Goal: Task Accomplishment & Management: Manage account settings

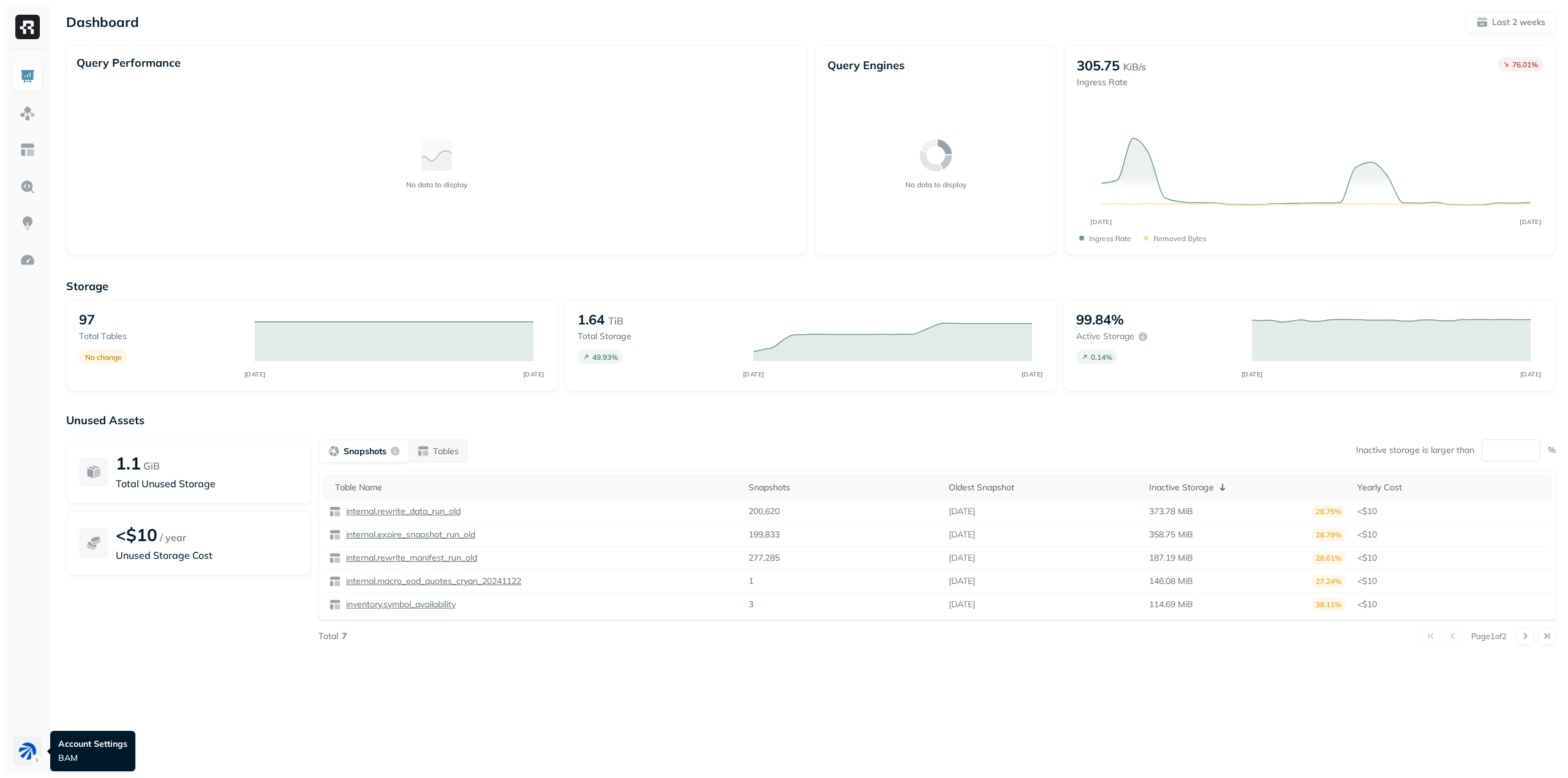
click at [23, 754] on html "Dashboard Last 2 weeks Query Performance No data to display Query Engines No da…" at bounding box center [784, 389] width 1568 height 778
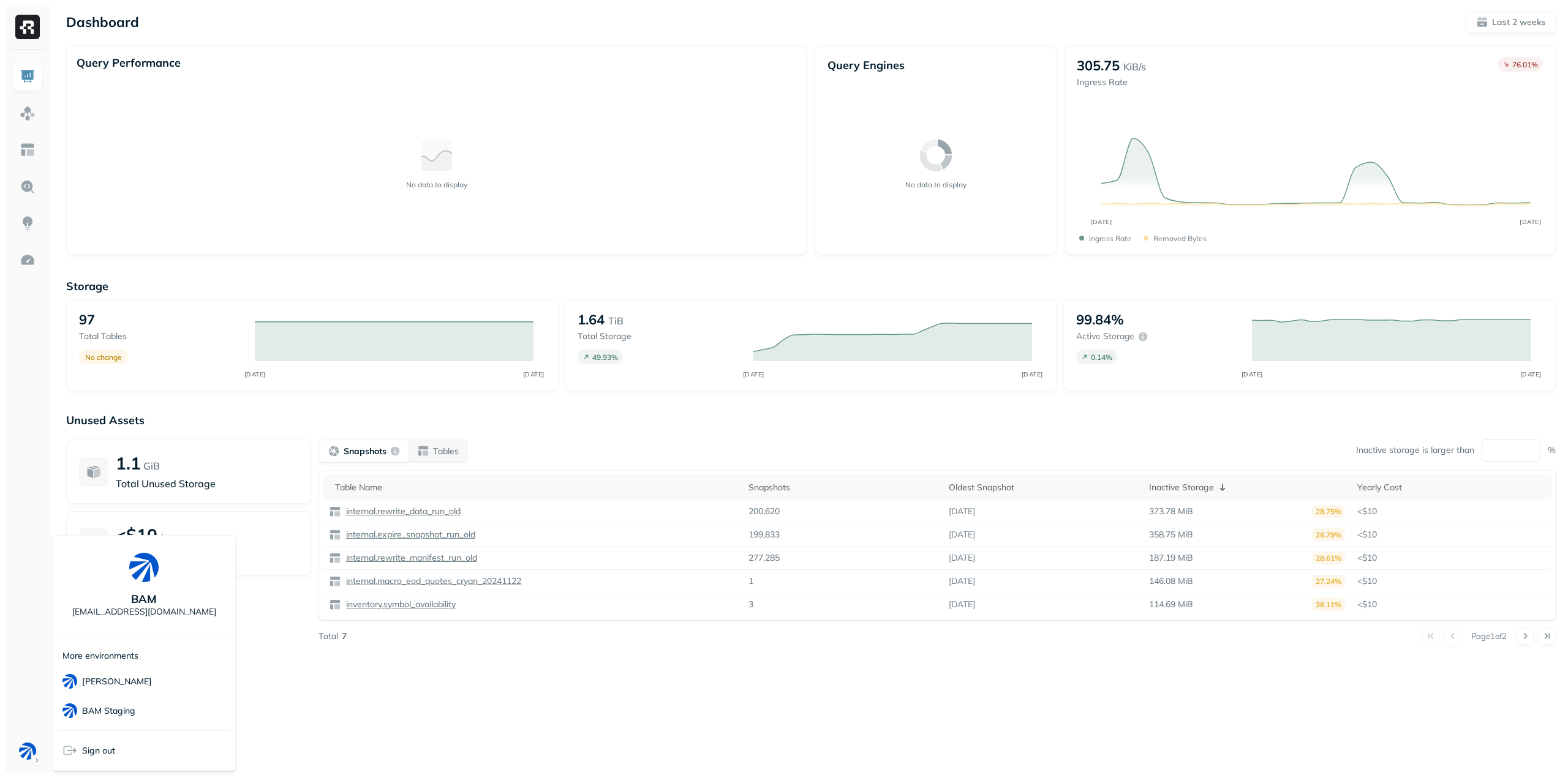
click at [318, 676] on html "Dashboard Last 2 weeks Query Performance No data to display Query Engines No da…" at bounding box center [784, 389] width 1568 height 778
click at [28, 268] on img at bounding box center [28, 260] width 16 height 16
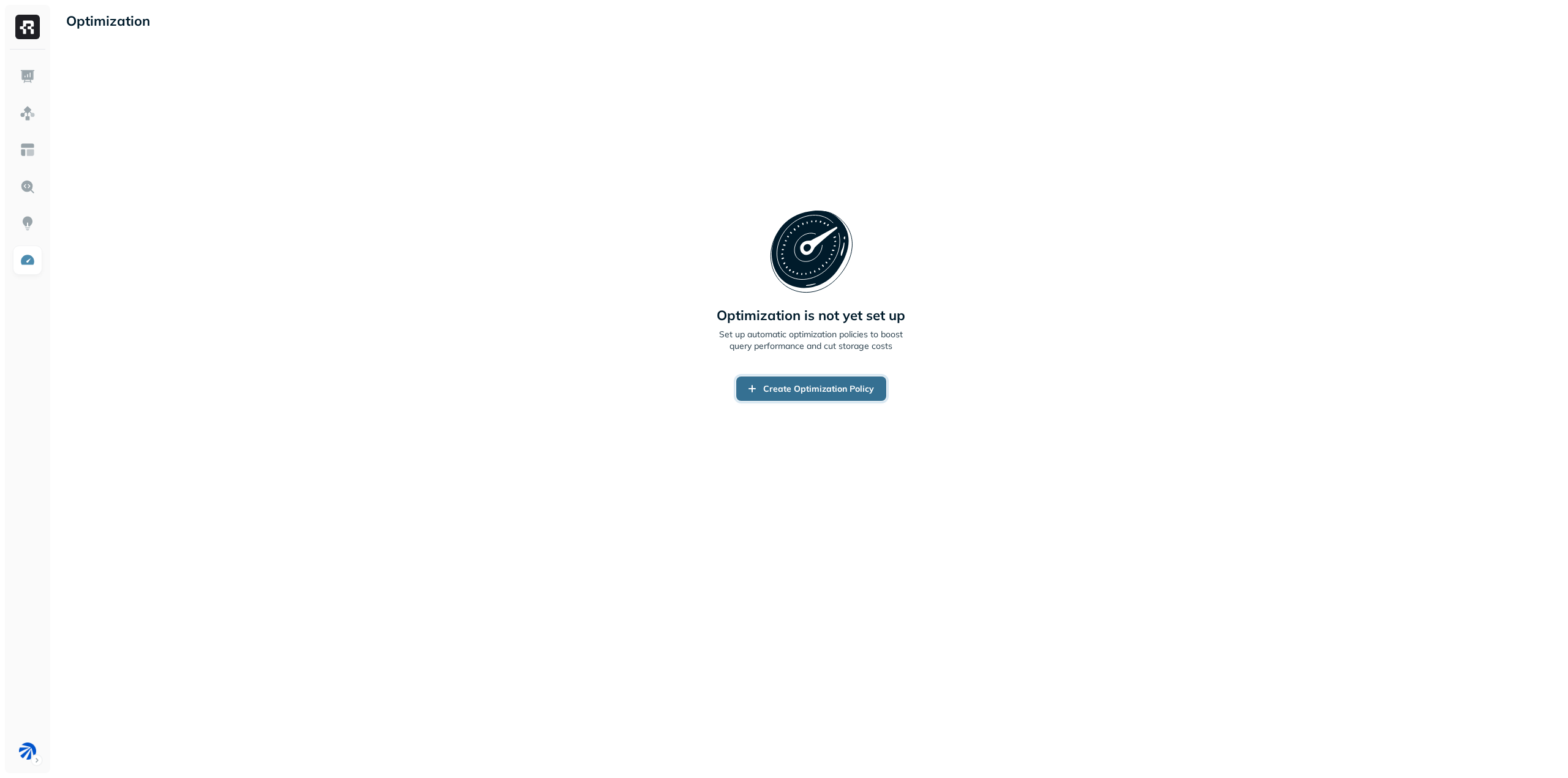
click at [824, 387] on link "Create Optimization Policy" at bounding box center [810, 388] width 150 height 24
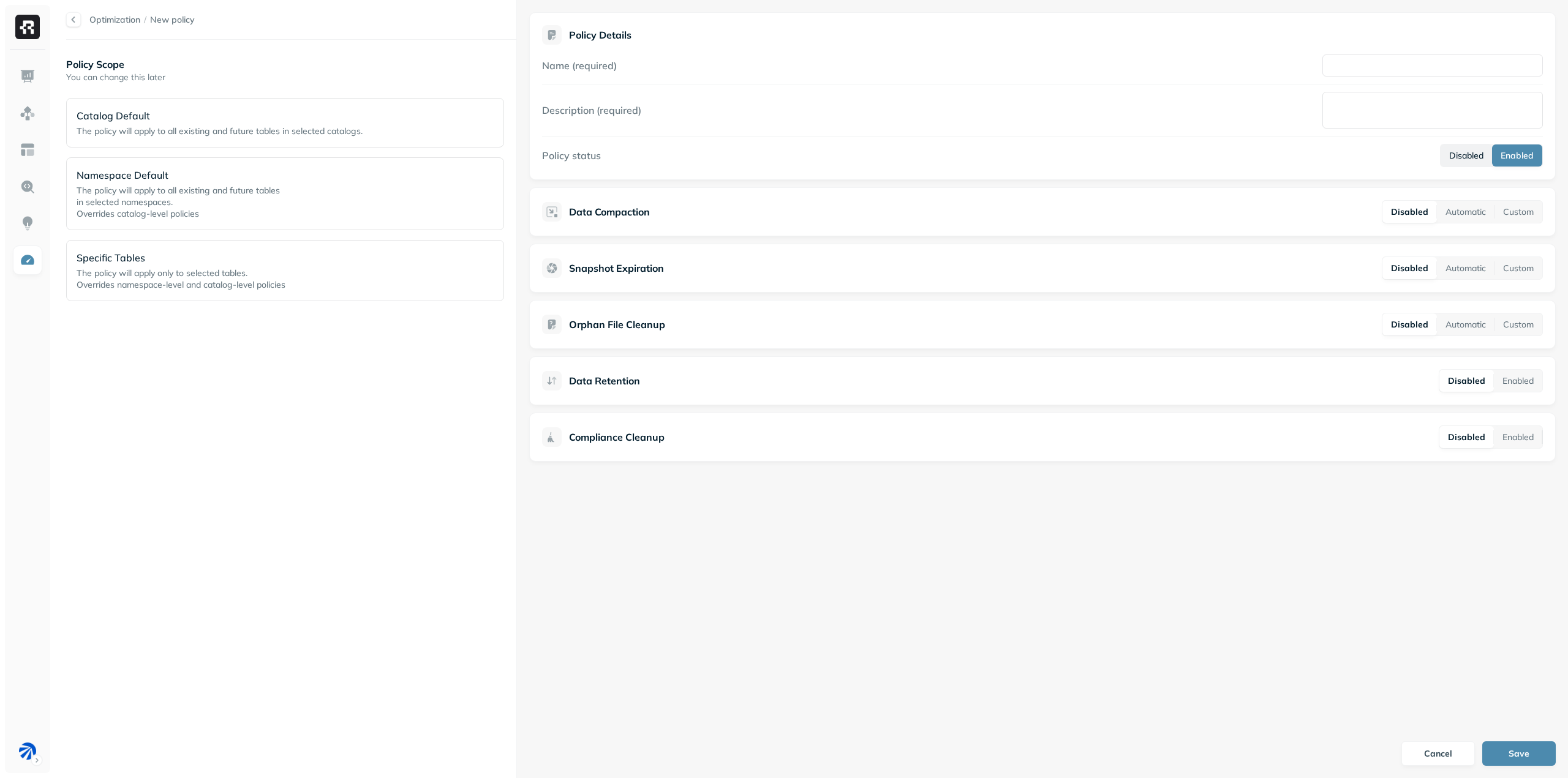
click at [1469, 157] on button "Disabled" at bounding box center [1466, 155] width 51 height 22
click at [1370, 41] on span "Policy Details" at bounding box center [1042, 35] width 1000 height 20
click at [1366, 66] on input "Name (required)" at bounding box center [1432, 65] width 220 height 22
type input "**********"
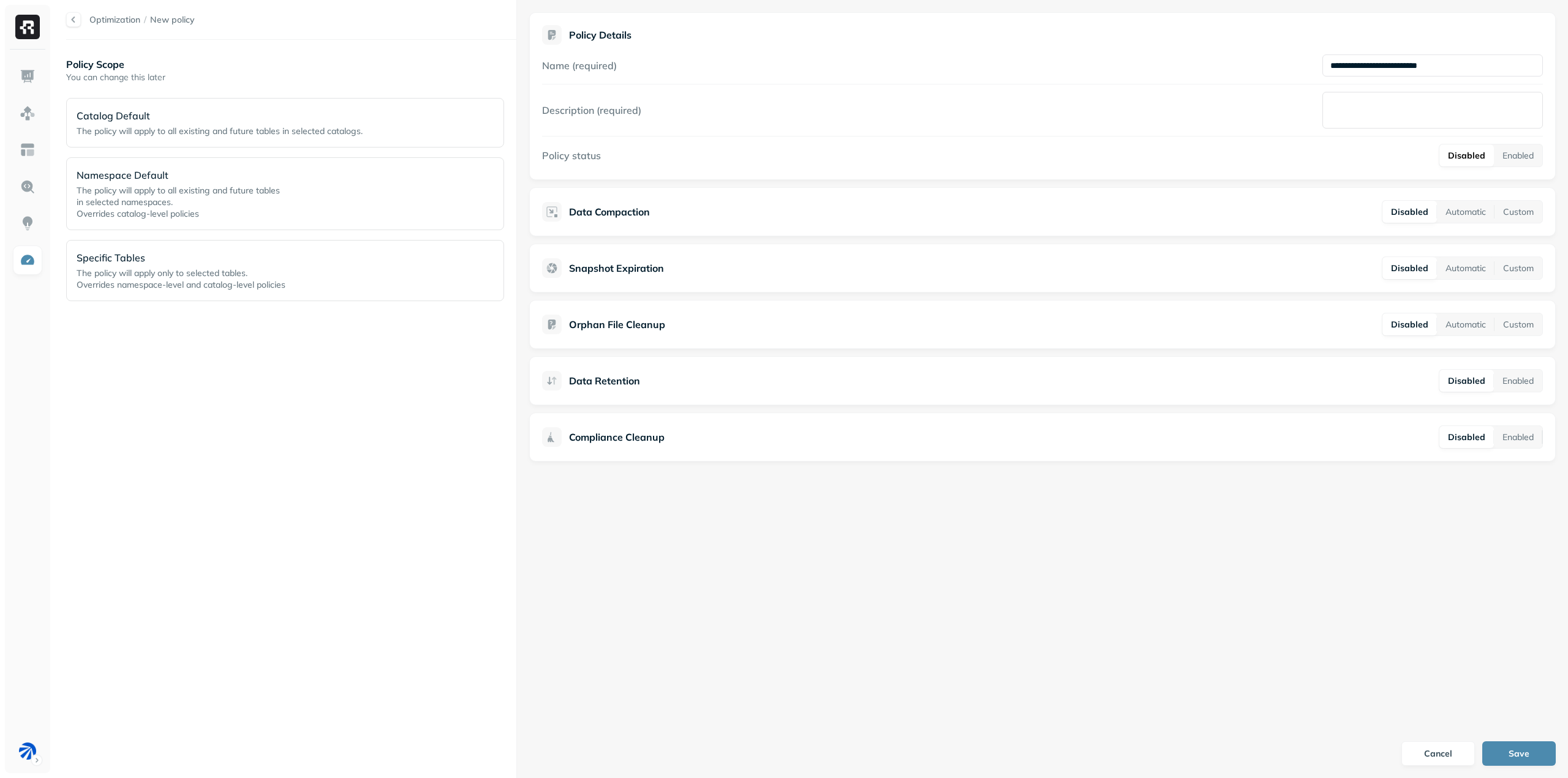
click at [1365, 100] on textarea "Description (required)" at bounding box center [1432, 110] width 220 height 36
type textarea "**********"
click at [1355, 156] on div "Disabled Enabled" at bounding box center [1432, 155] width 220 height 23
click at [1474, 214] on button "Automatic" at bounding box center [1465, 211] width 57 height 22
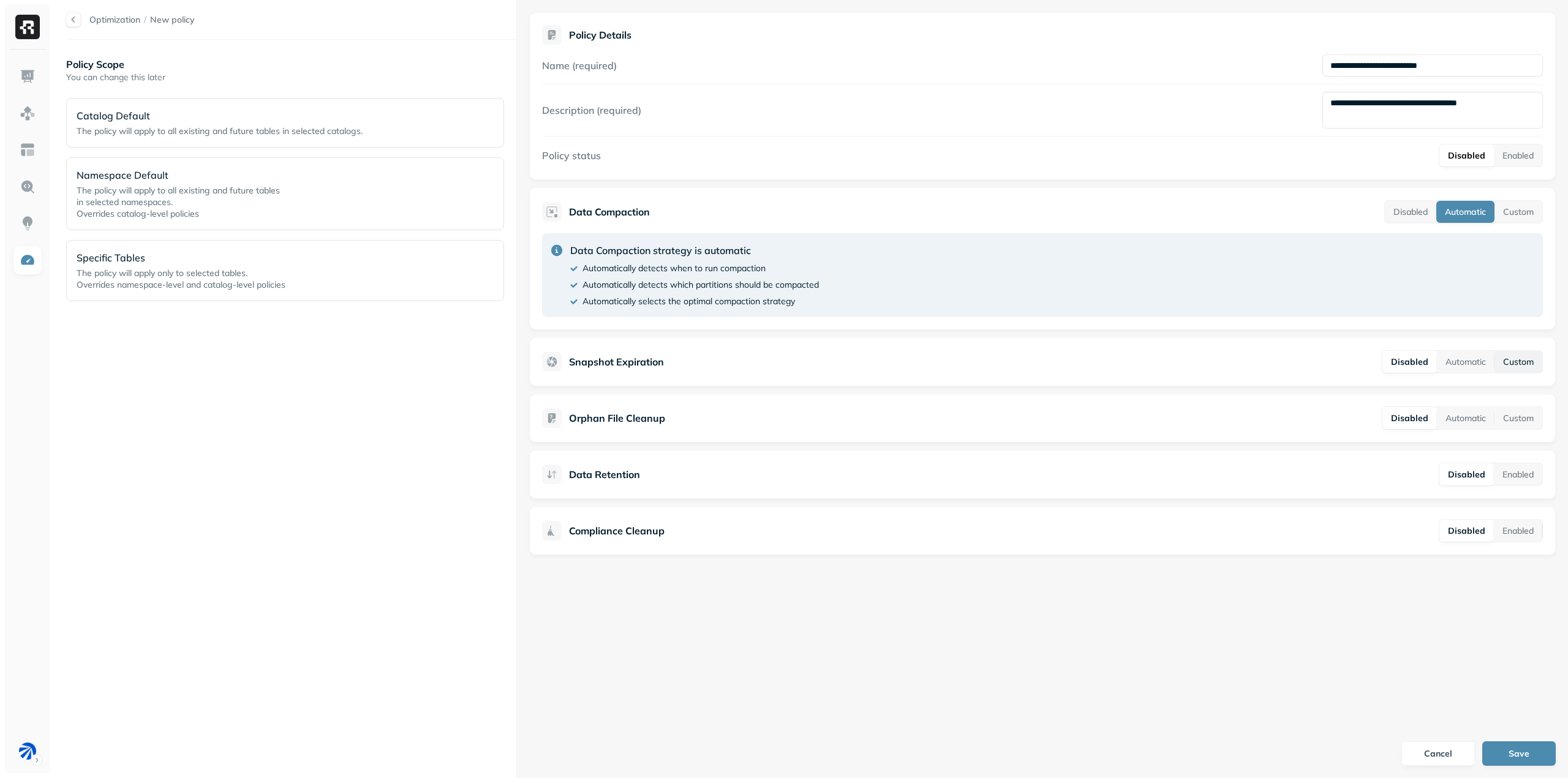
click at [1520, 357] on button "Custom" at bounding box center [1518, 361] width 48 height 22
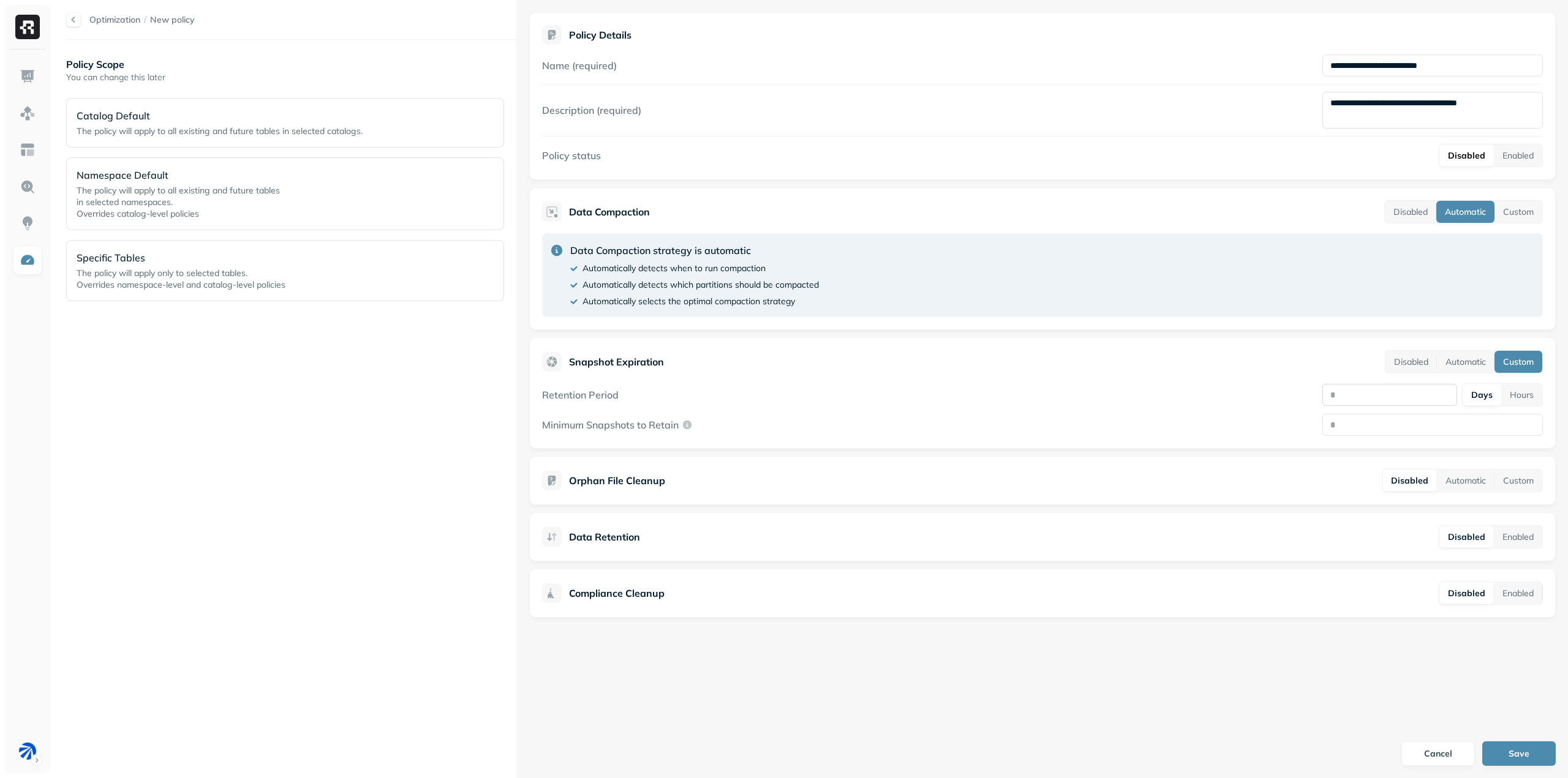
click at [1426, 399] on input "number" at bounding box center [1389, 394] width 134 height 22
click at [1513, 400] on button "Hours" at bounding box center [1521, 394] width 41 height 22
click at [1405, 397] on input "number" at bounding box center [1389, 394] width 135 height 22
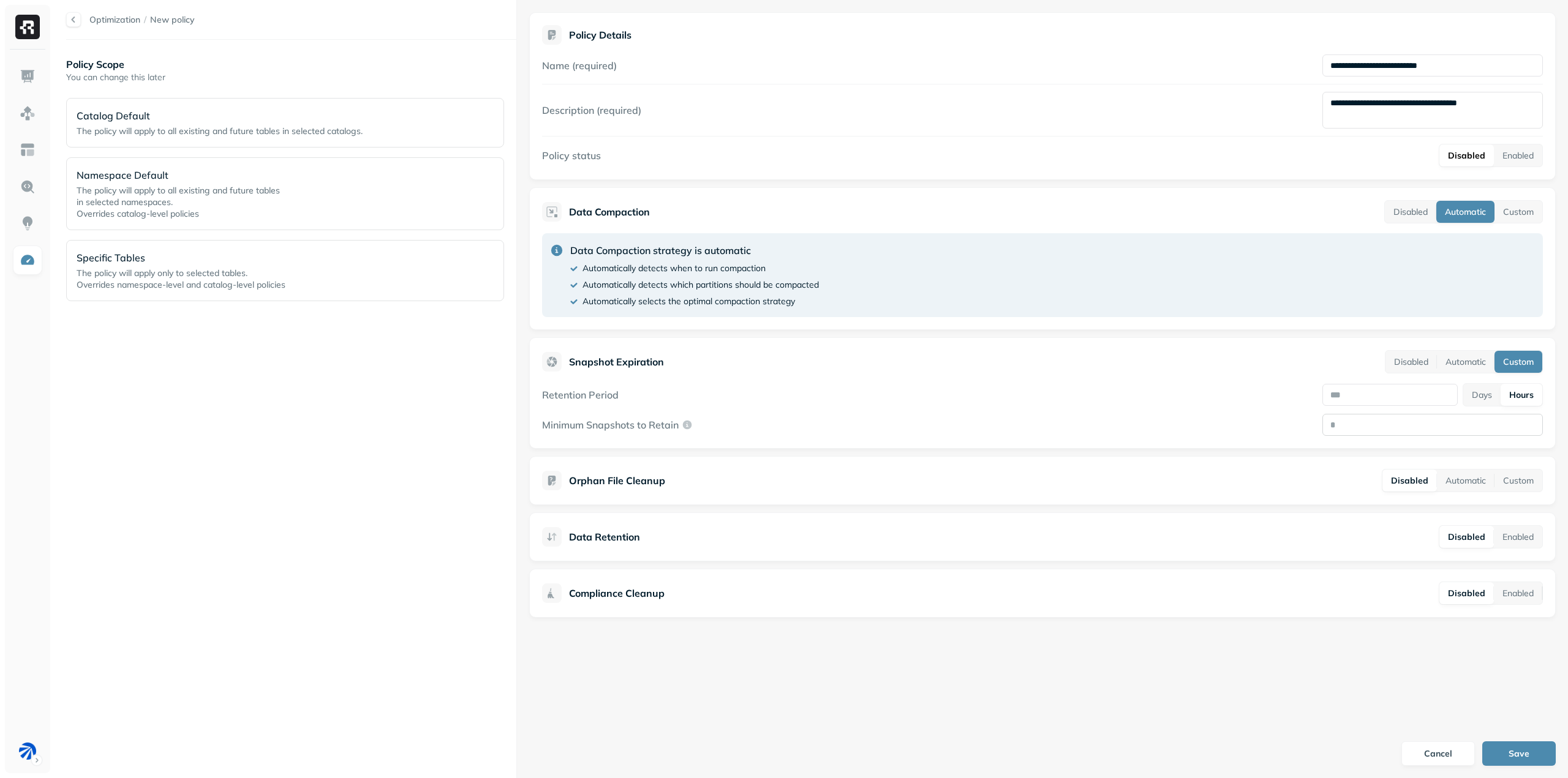
type input "*"
click at [1388, 424] on input "Minimum Snapshots to Retain" at bounding box center [1432, 425] width 220 height 22
type input "*"
click at [1299, 459] on div "Orphan File Cleanup Disabled Automatic Custom" at bounding box center [1042, 480] width 1026 height 49
click at [1474, 483] on button "Automatic" at bounding box center [1465, 480] width 57 height 22
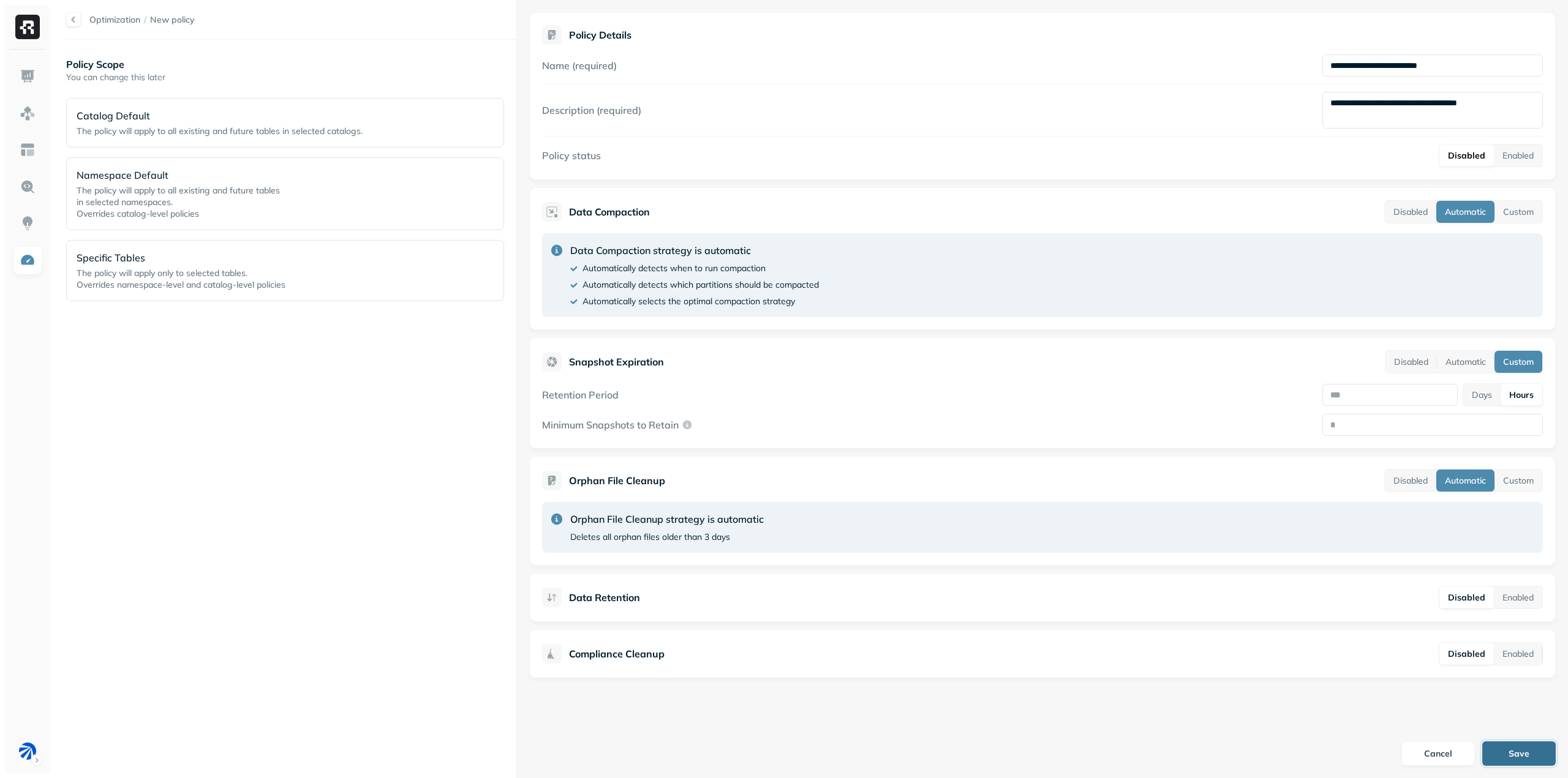
click at [1503, 754] on button "Save" at bounding box center [1519, 754] width 74 height 24
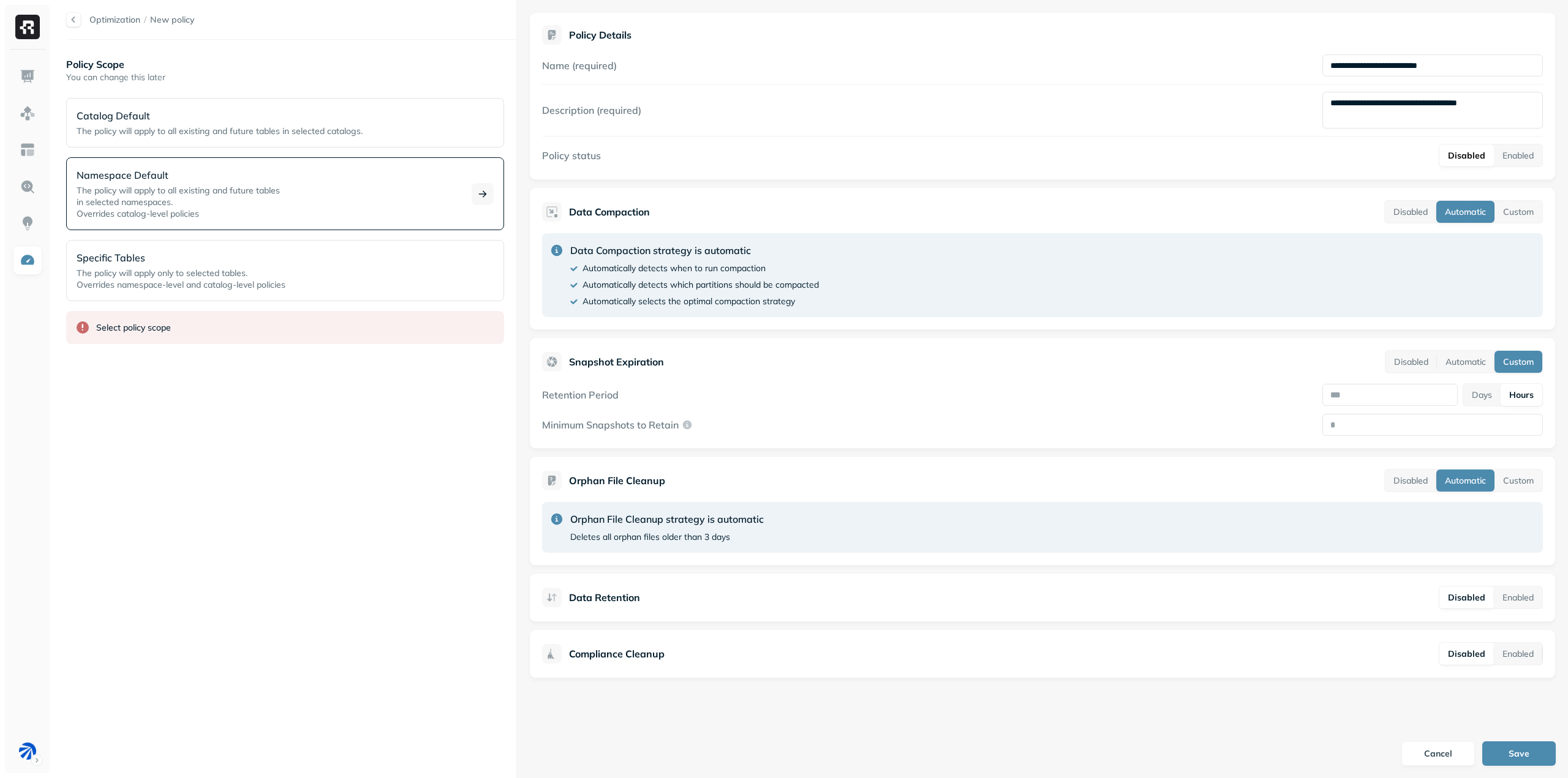
click at [239, 178] on p "Namespace Default" at bounding box center [266, 175] width 381 height 15
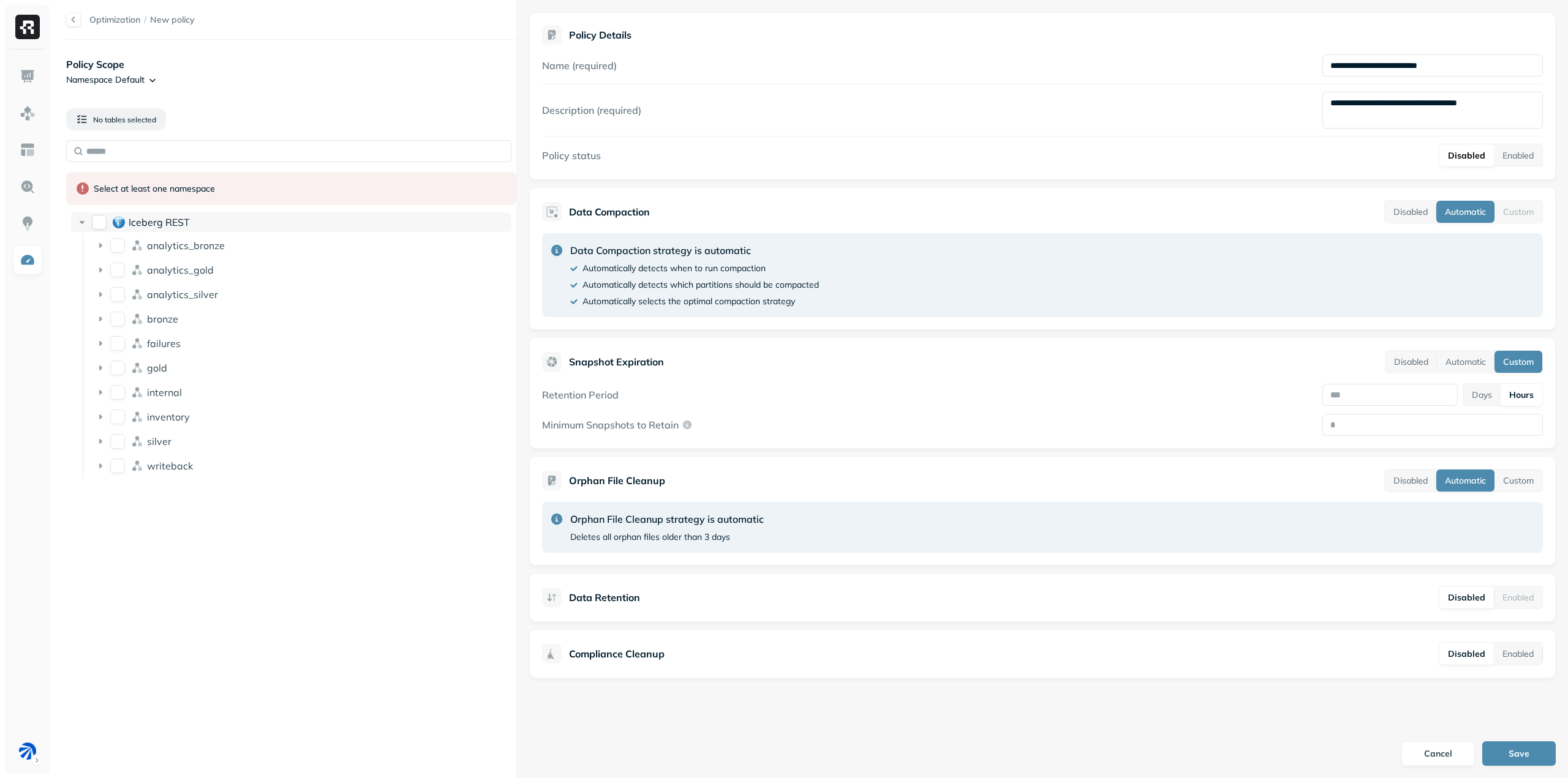
click at [99, 222] on button "Iceberg REST" at bounding box center [99, 222] width 15 height 15
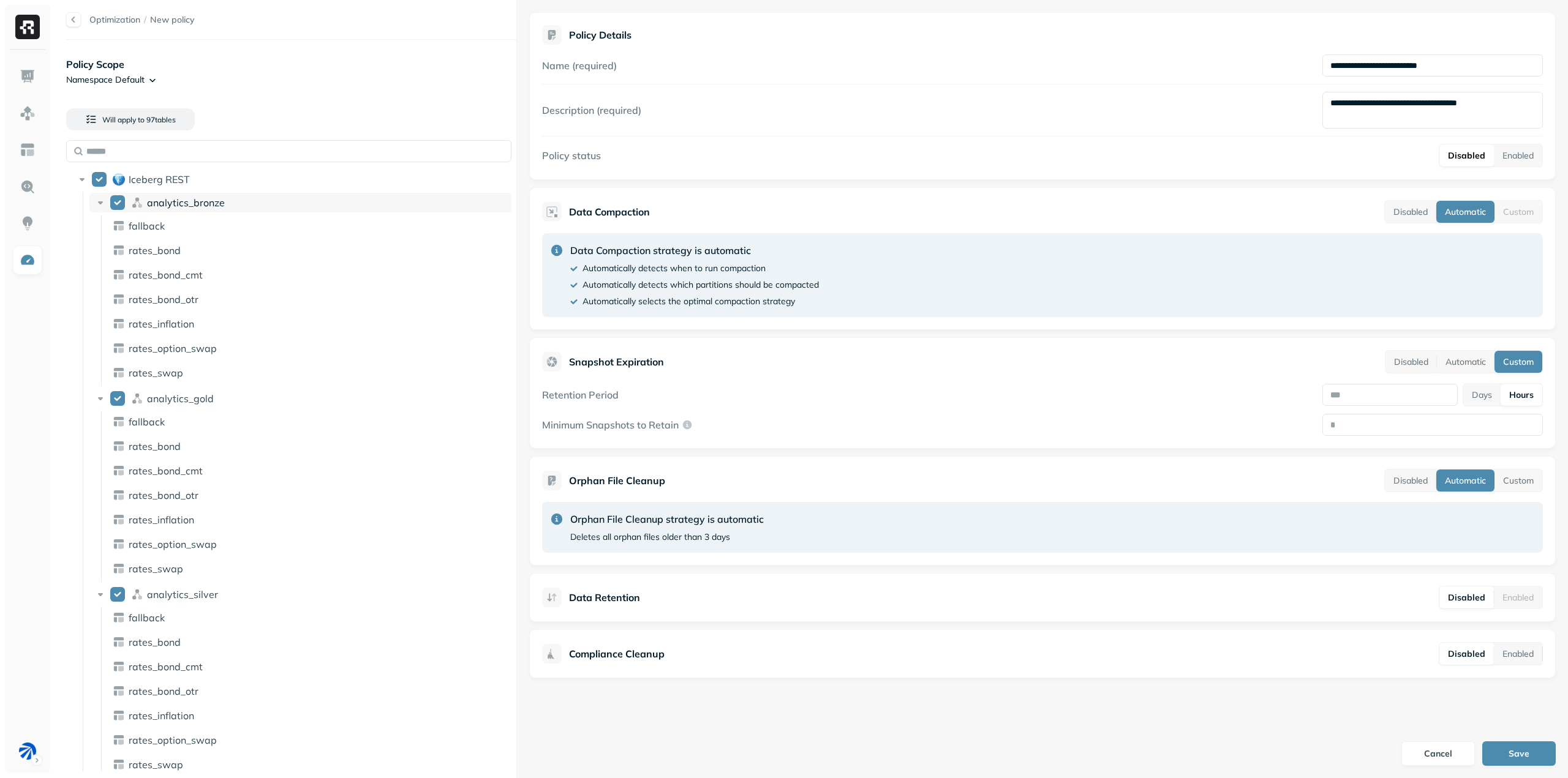
click at [101, 197] on icon at bounding box center [101, 203] width 12 height 12
click at [105, 226] on icon at bounding box center [101, 227] width 12 height 12
click at [101, 253] on icon at bounding box center [101, 252] width 5 height 3
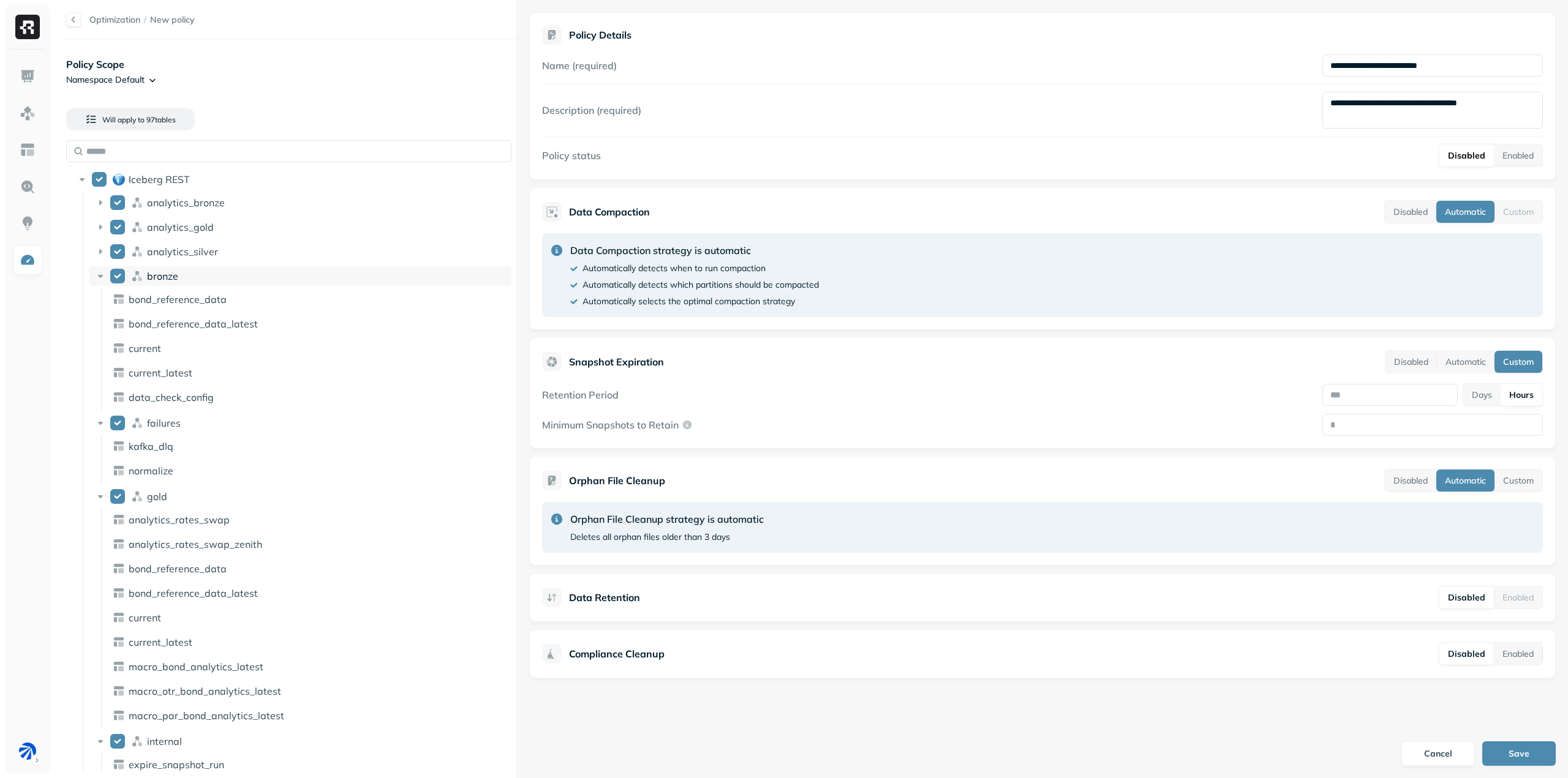
click at [98, 274] on icon at bounding box center [101, 276] width 12 height 12
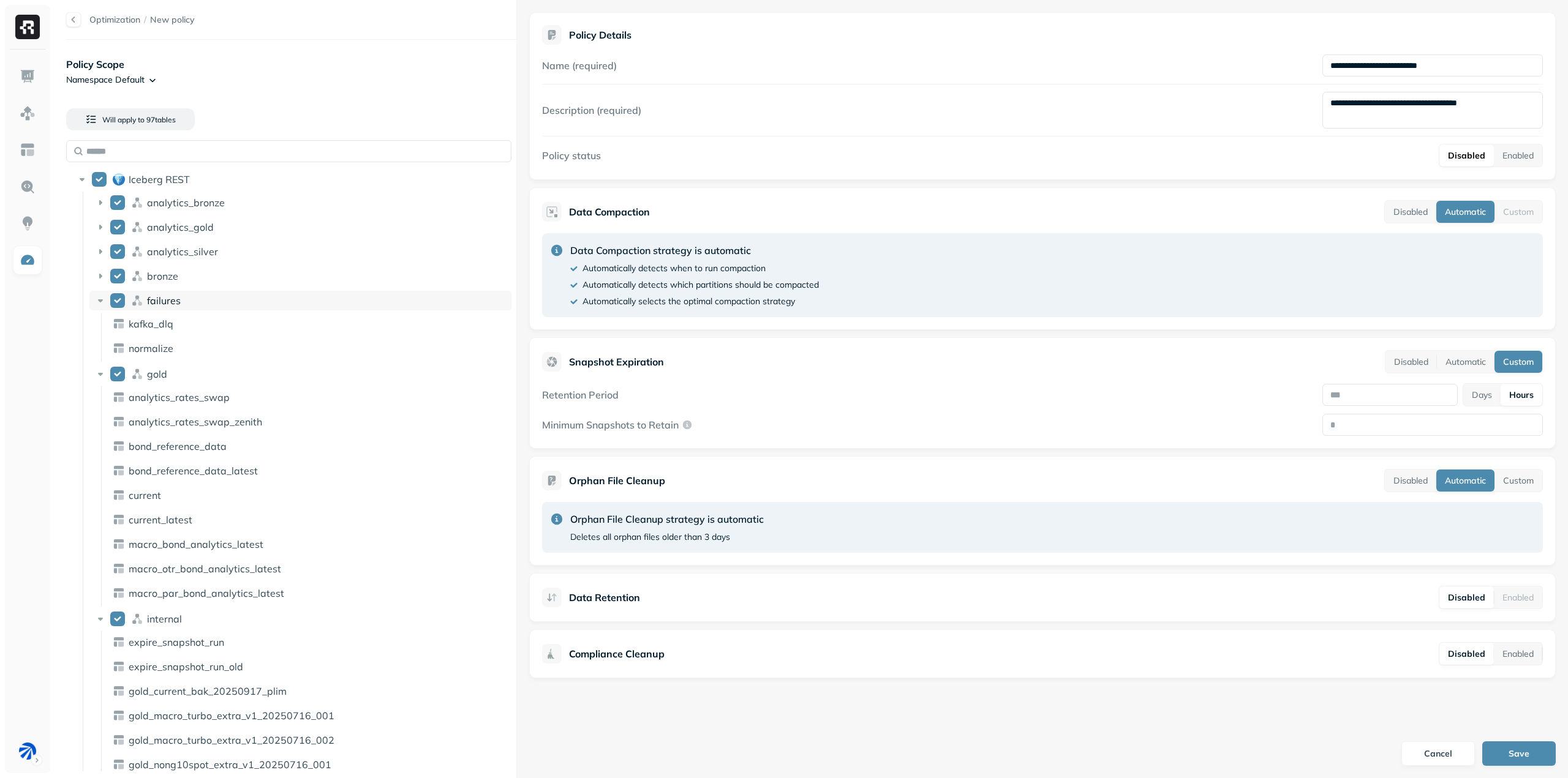
click at [97, 308] on div "failures" at bounding box center [300, 301] width 422 height 20
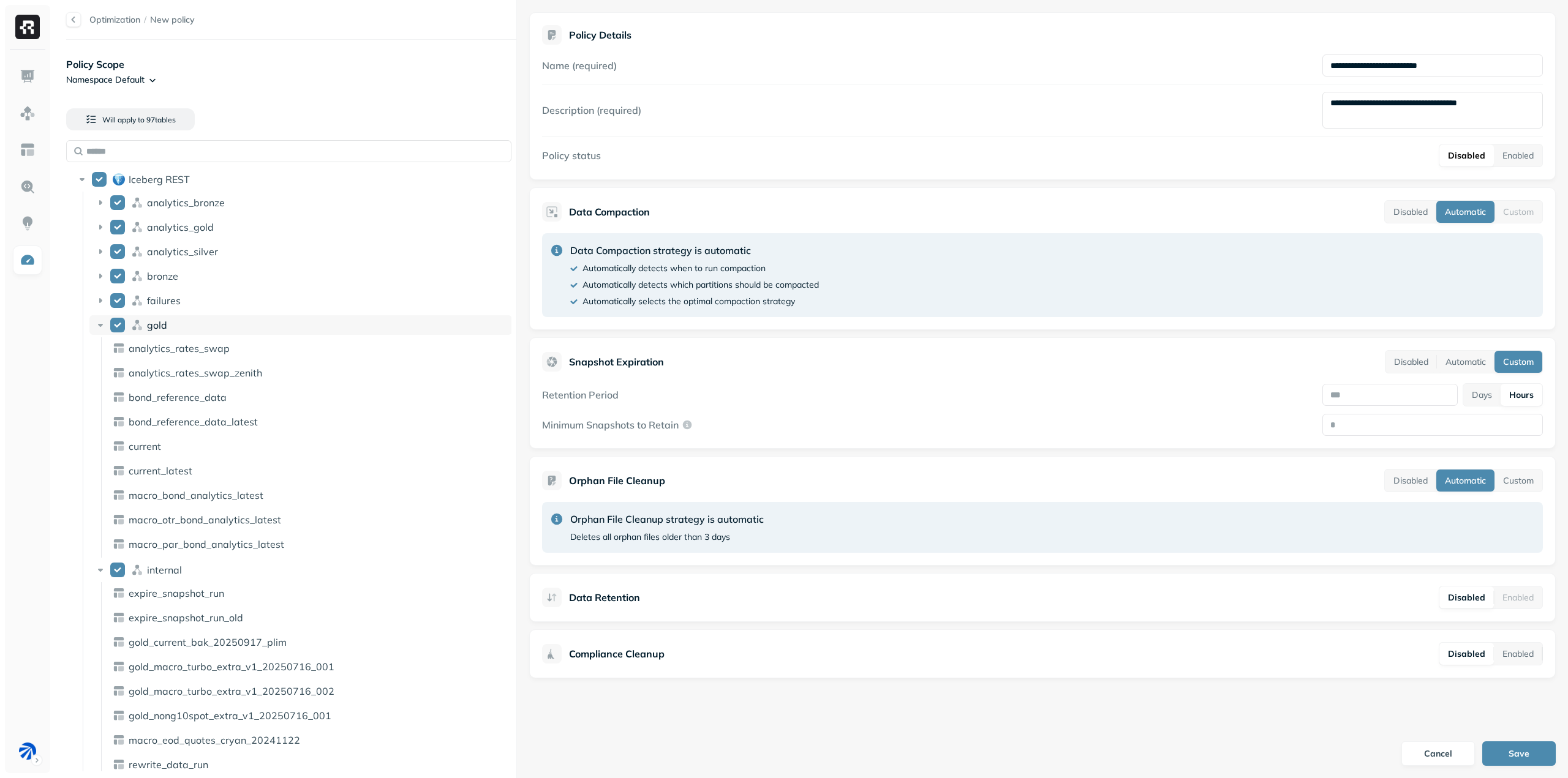
click at [98, 324] on icon at bounding box center [101, 325] width 12 height 12
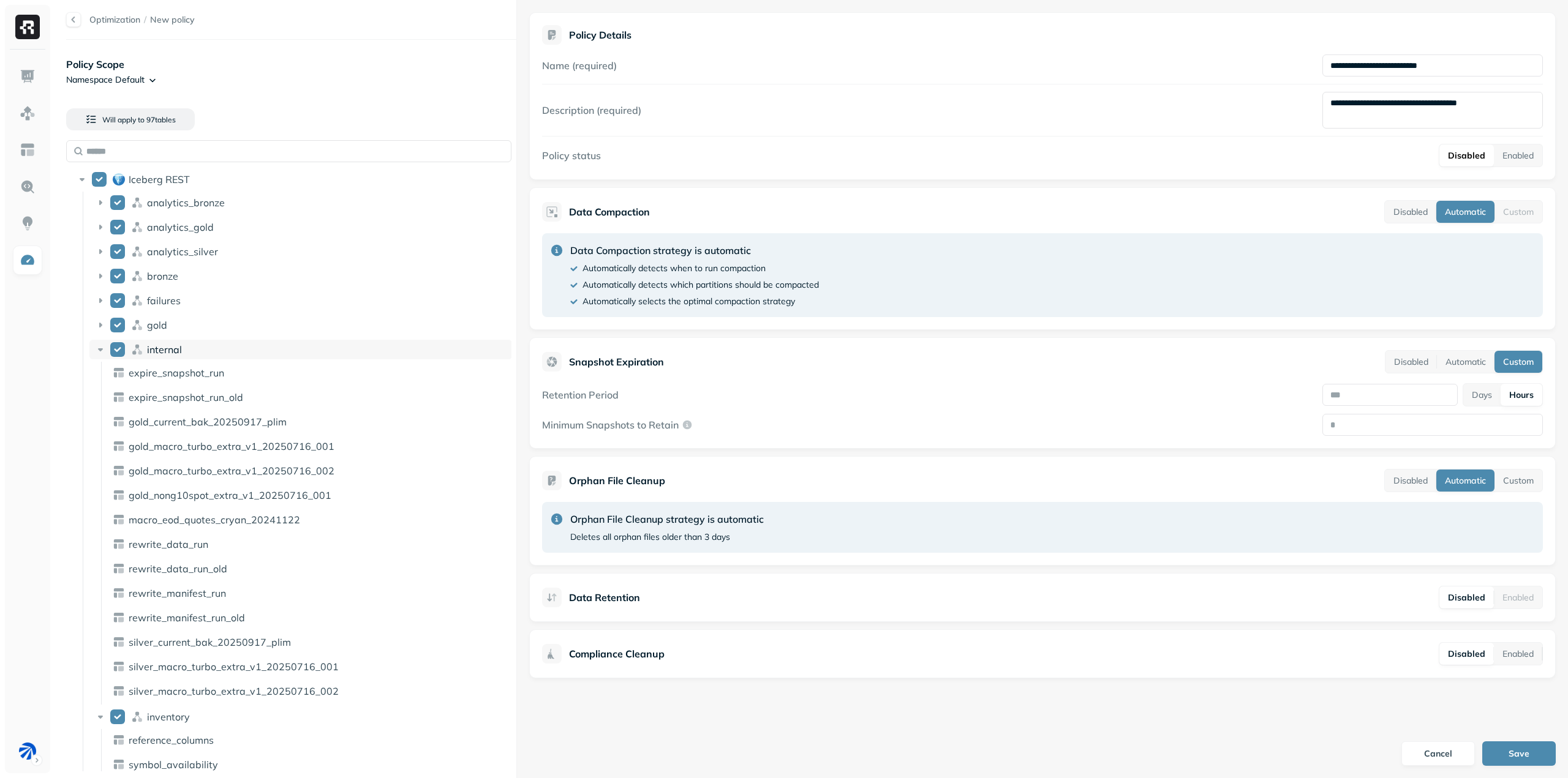
click at [97, 346] on icon at bounding box center [101, 349] width 12 height 12
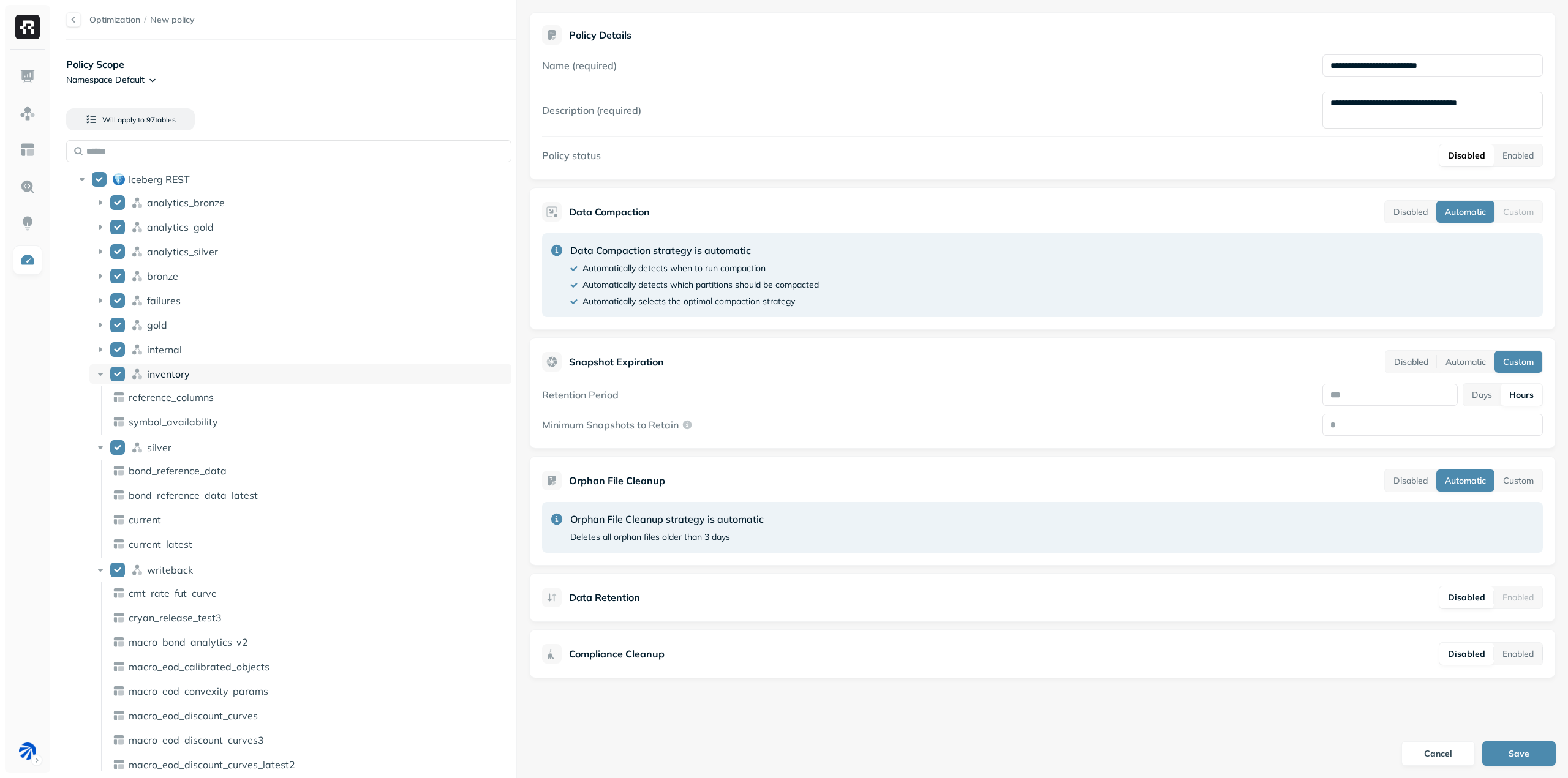
click at [98, 366] on div "inventory" at bounding box center [300, 373] width 422 height 20
click at [97, 391] on div "silver" at bounding box center [300, 399] width 422 height 20
click at [95, 423] on icon at bounding box center [101, 423] width 12 height 12
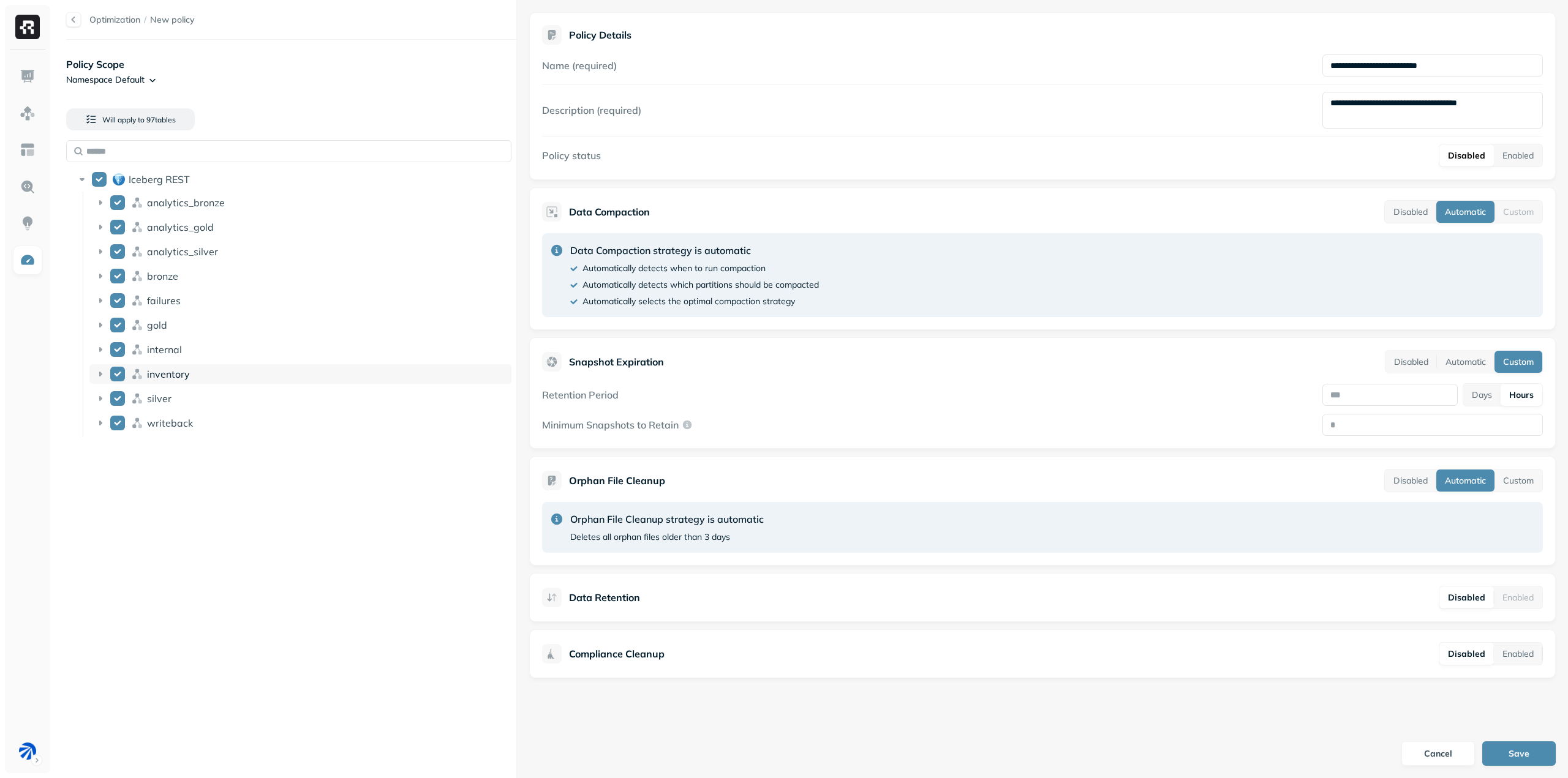
click at [120, 375] on button "inventory" at bounding box center [117, 373] width 15 height 15
click at [118, 351] on button "internal" at bounding box center [117, 349] width 15 height 15
click at [119, 420] on button "writeback" at bounding box center [117, 423] width 15 height 15
click at [1516, 754] on button "Save" at bounding box center [1519, 754] width 74 height 24
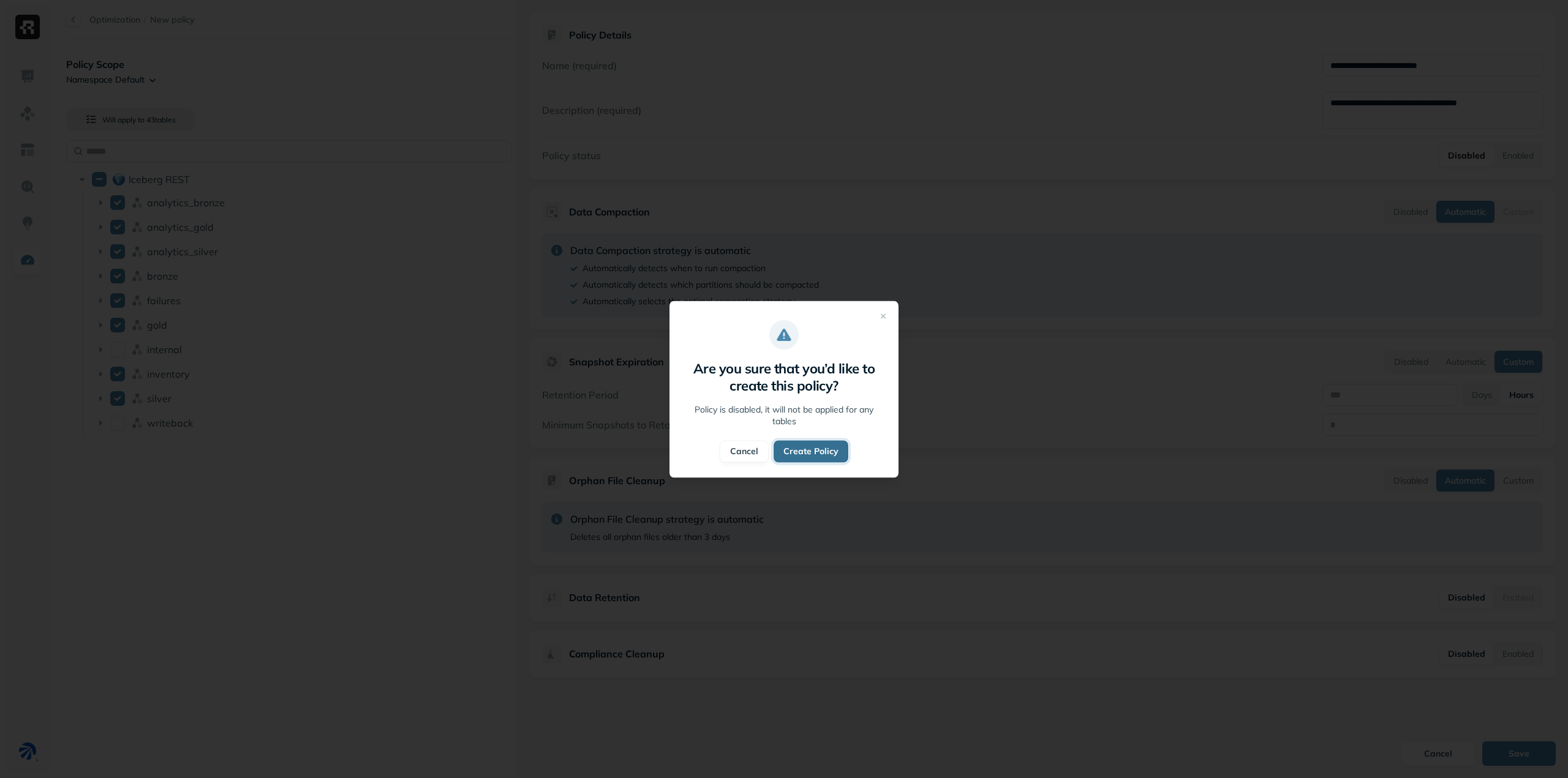
click at [807, 453] on button "Create Policy" at bounding box center [810, 451] width 75 height 22
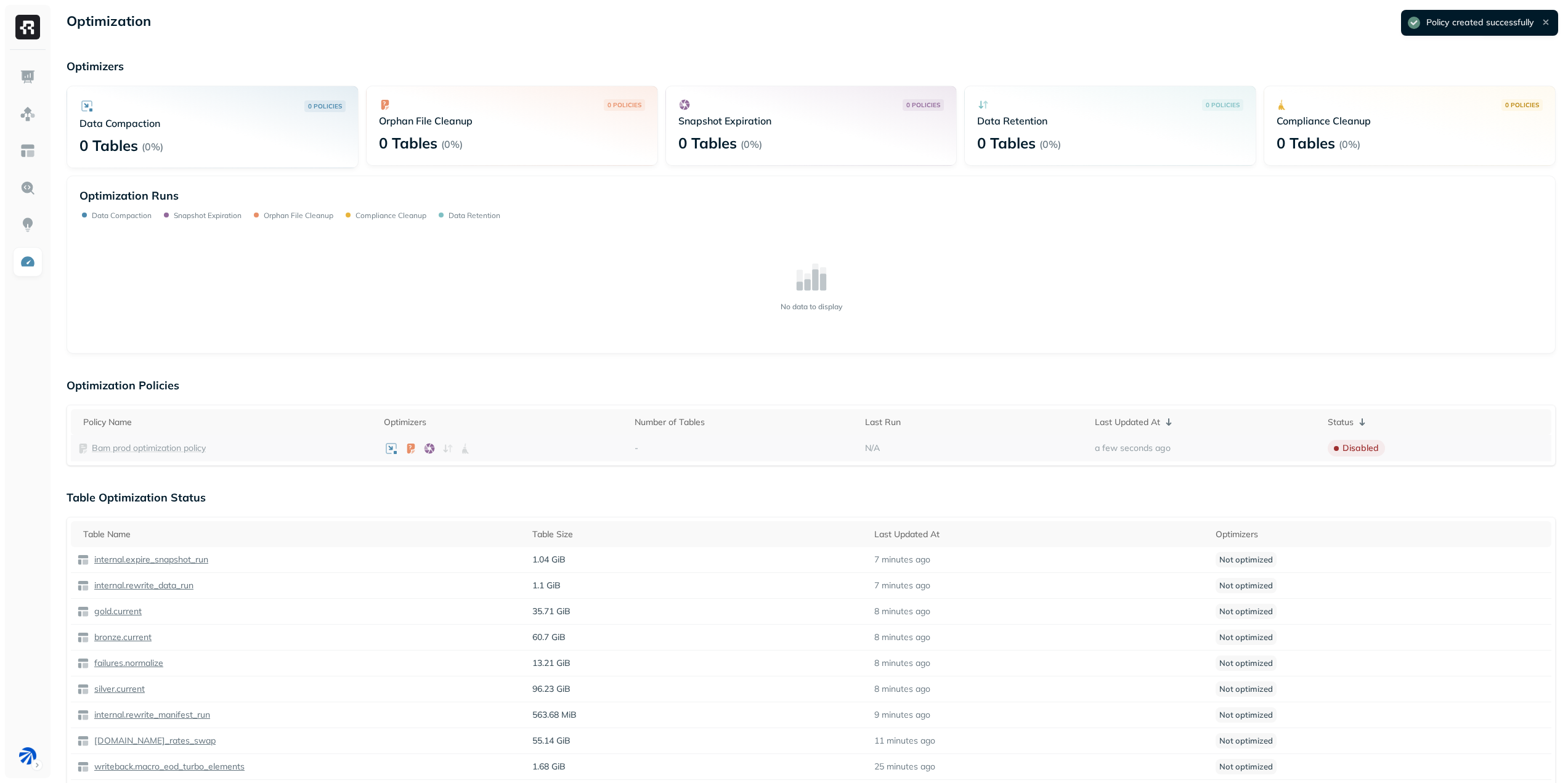
drag, startPoint x: 149, startPoint y: 447, endPoint x: 165, endPoint y: 422, distance: 29.7
click at [149, 447] on p "Bam prod optimization policy" at bounding box center [148, 447] width 114 height 11
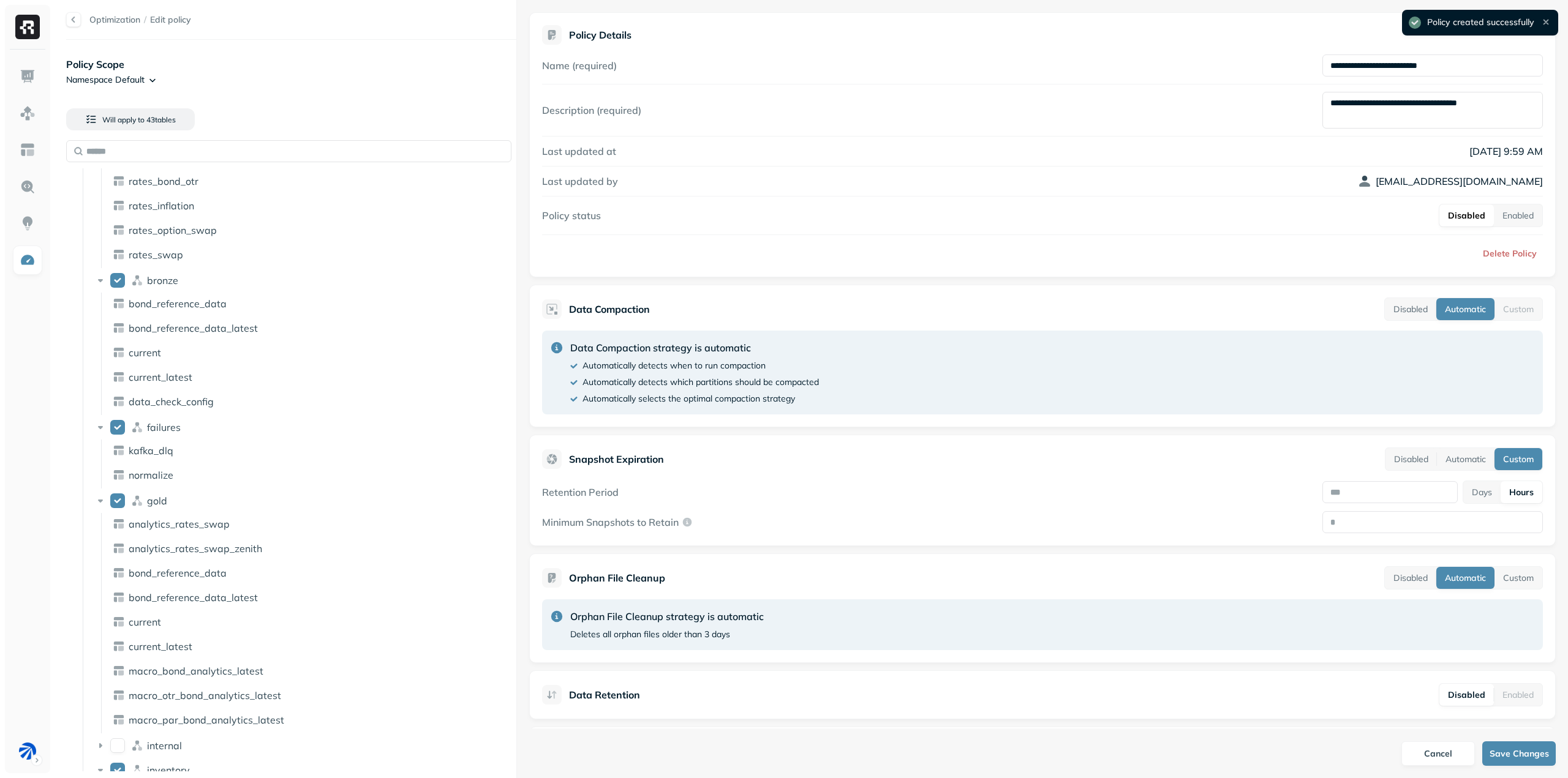
scroll to position [723, 0]
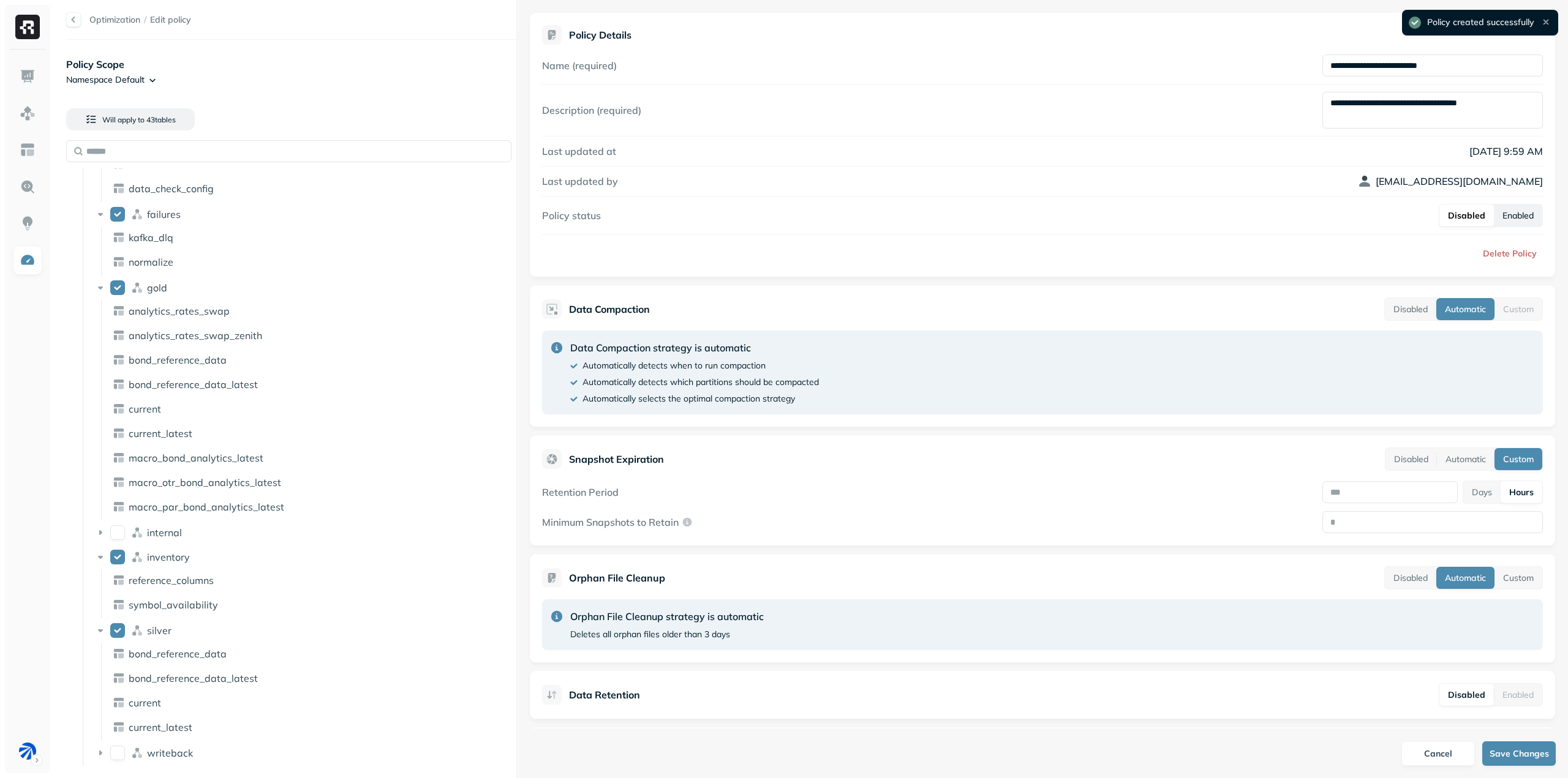
click at [1507, 211] on button "Enabled" at bounding box center [1518, 215] width 49 height 22
click at [1513, 756] on button "Save Changes" at bounding box center [1519, 754] width 74 height 24
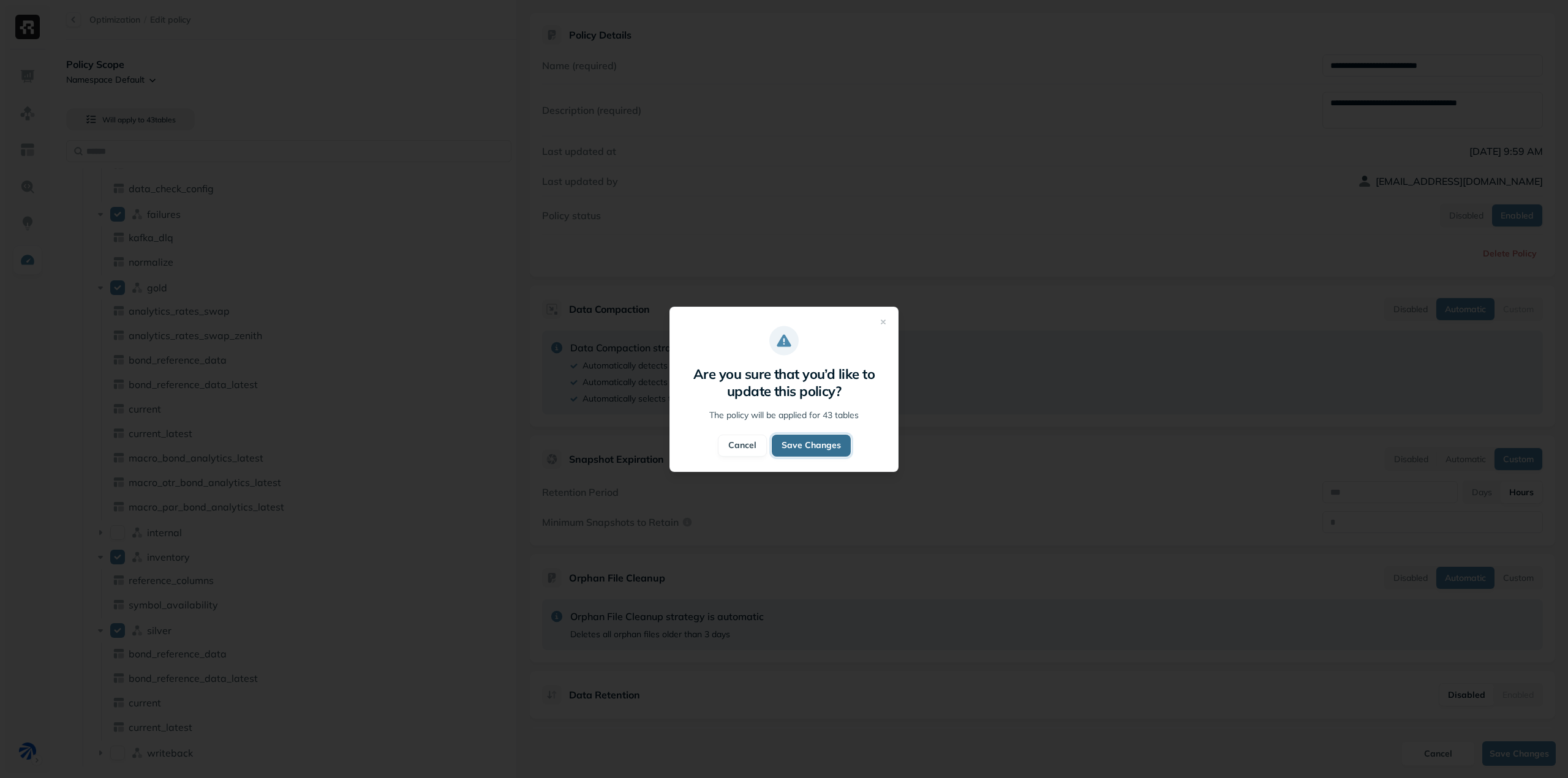
click at [822, 445] on button "Save Changes" at bounding box center [810, 445] width 79 height 22
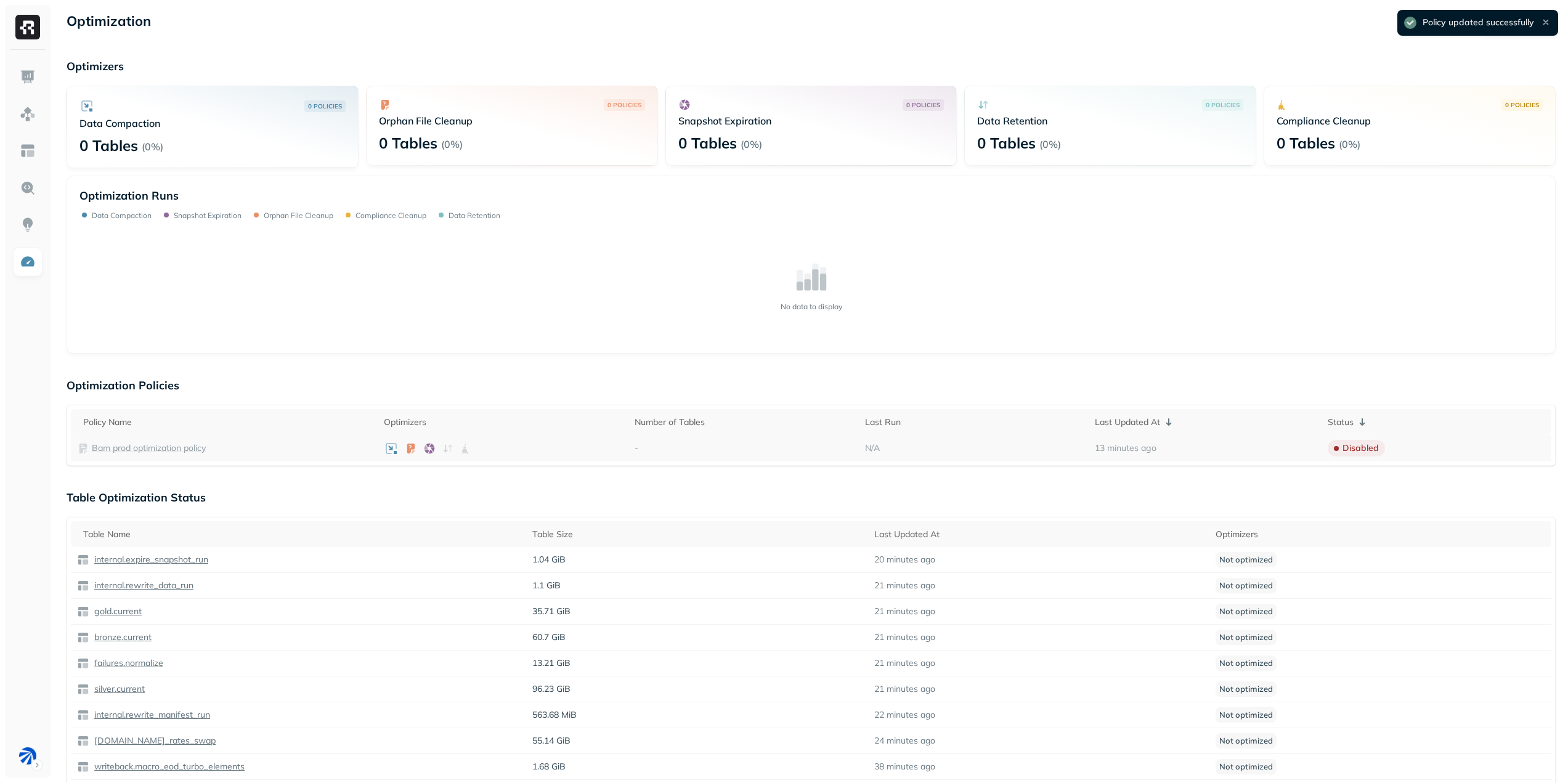
click at [116, 446] on p "Bam prod optimization policy" at bounding box center [148, 447] width 114 height 11
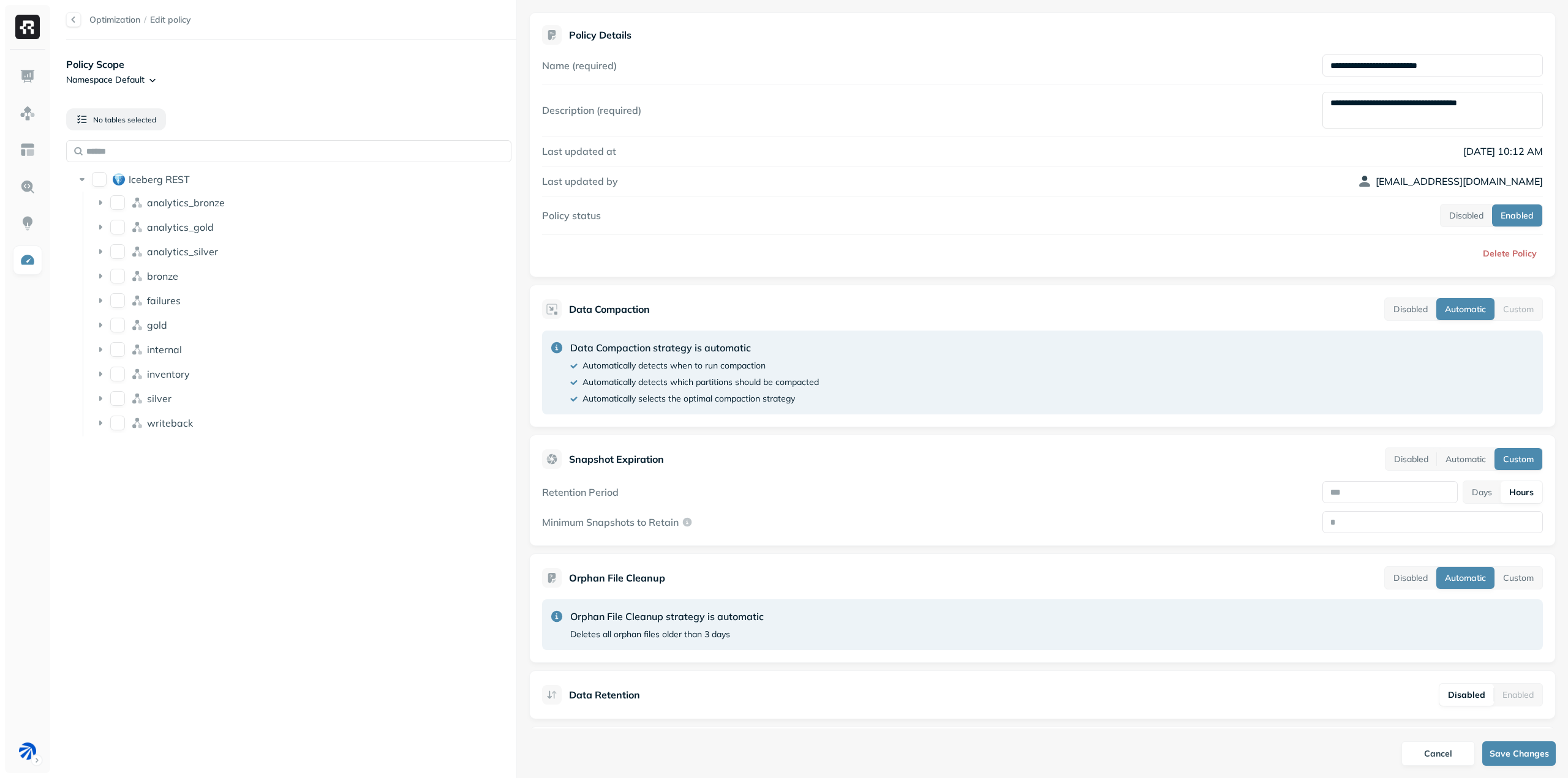
scroll to position [60, 0]
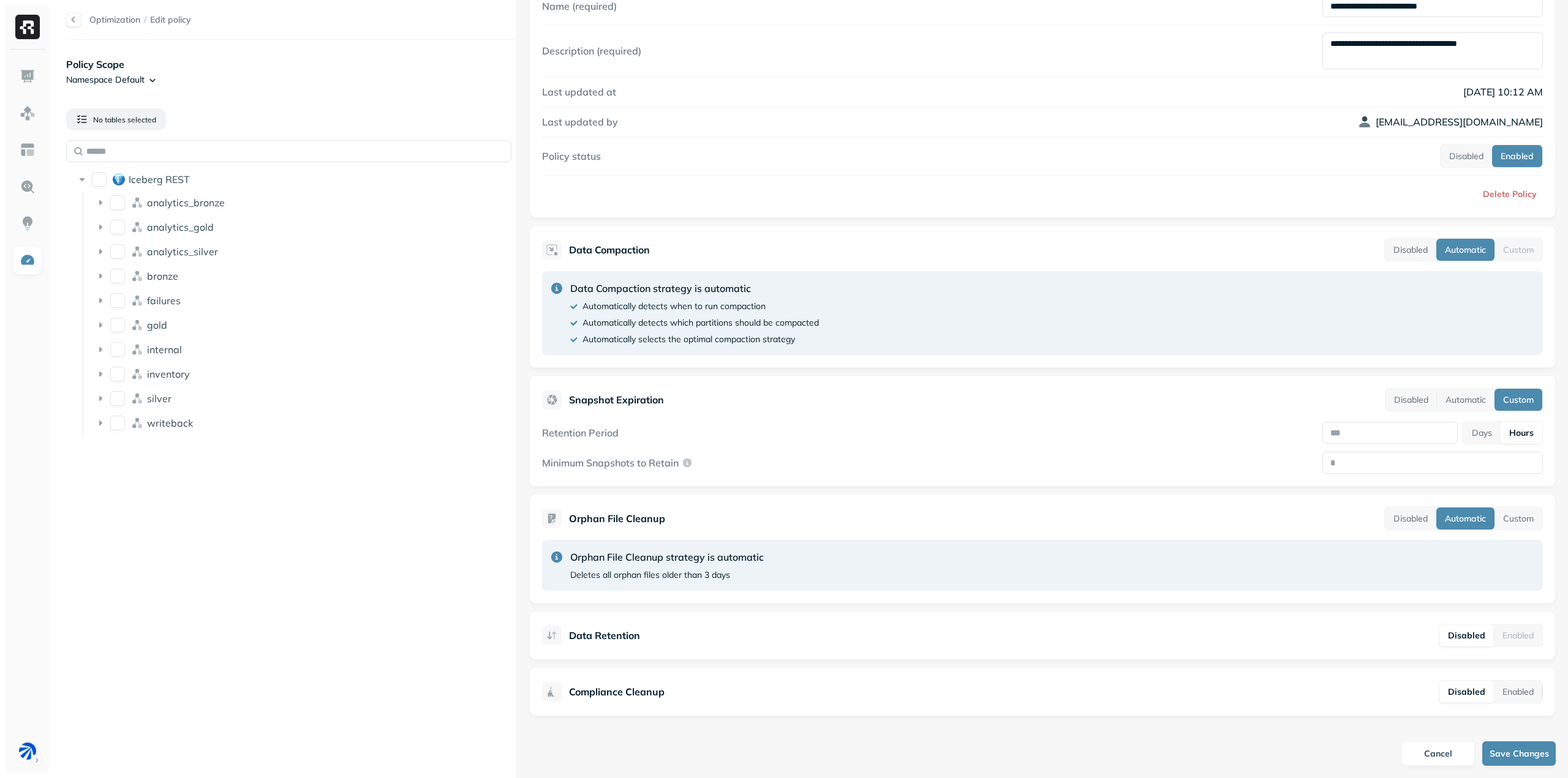
click at [1079, 528] on div "Orphan File Cleanup Disabled Automatic Custom" at bounding box center [1042, 518] width 1000 height 23
click at [126, 21] on link "Optimization" at bounding box center [114, 19] width 51 height 11
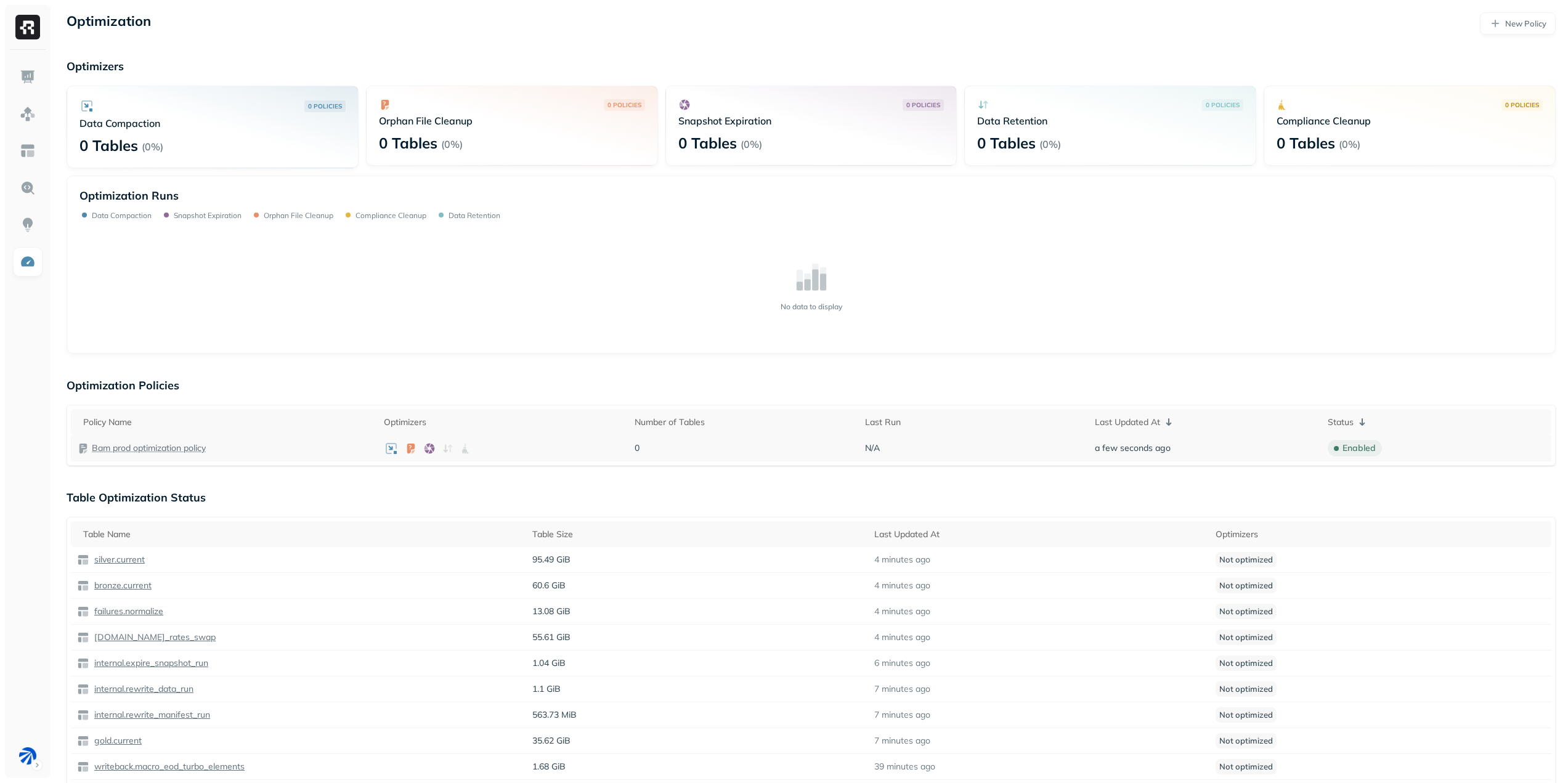
click at [143, 447] on p "Bam prod optimization policy" at bounding box center [148, 447] width 114 height 11
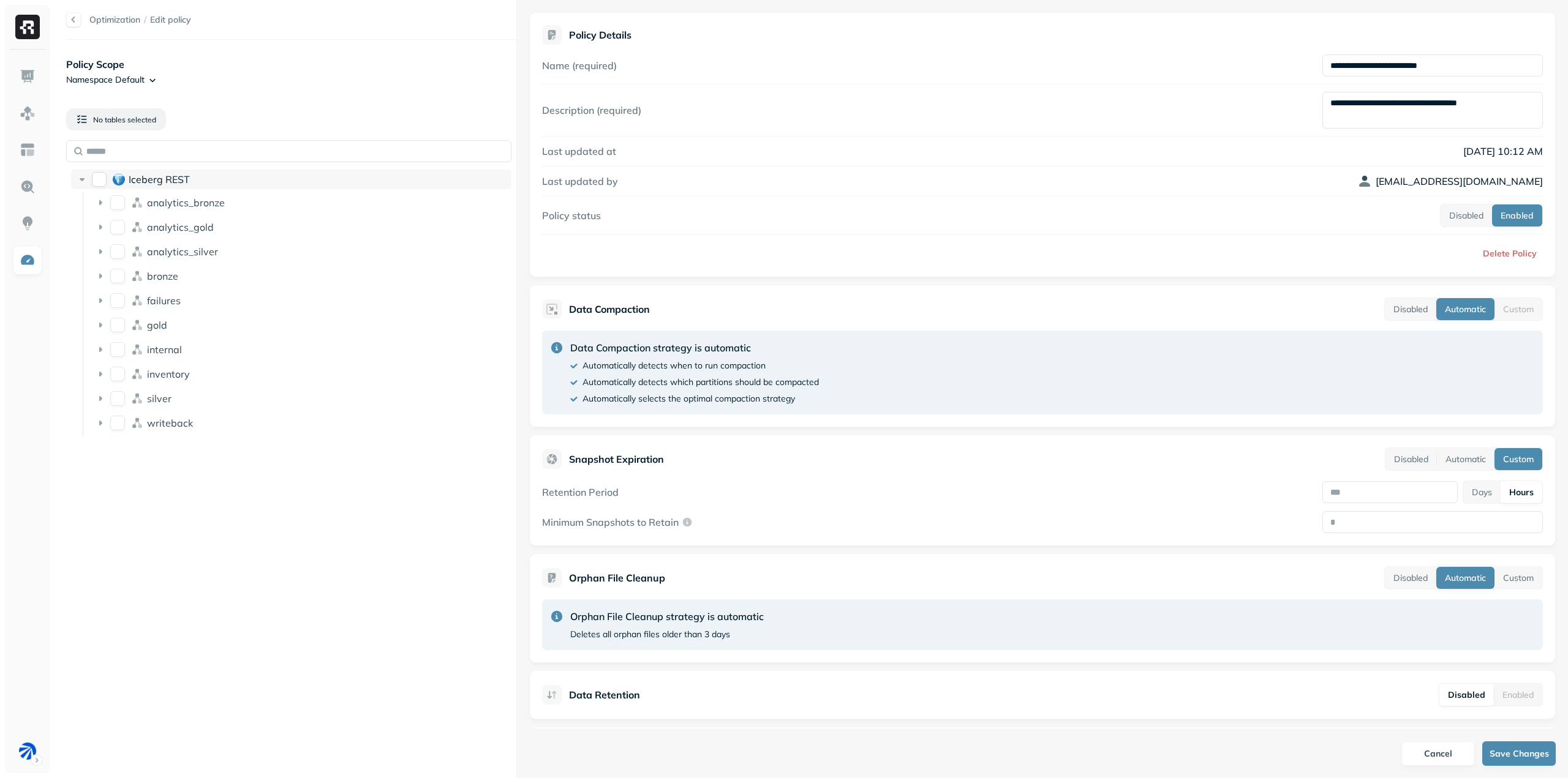
click at [100, 178] on button "Iceberg REST" at bounding box center [99, 179] width 15 height 15
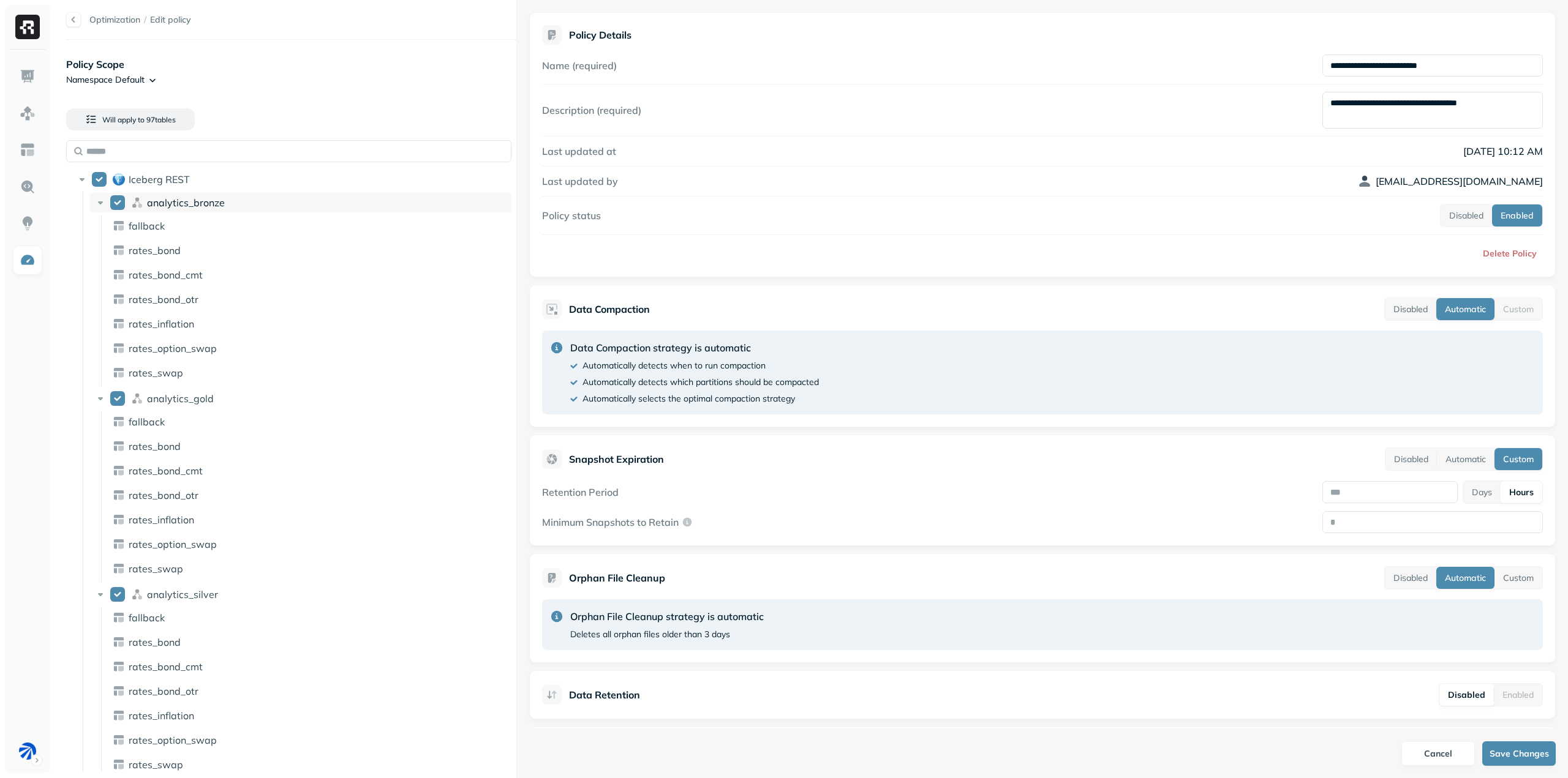
click at [97, 202] on icon at bounding box center [101, 203] width 12 height 12
click at [97, 232] on icon at bounding box center [101, 227] width 12 height 12
click at [99, 249] on icon at bounding box center [101, 251] width 12 height 12
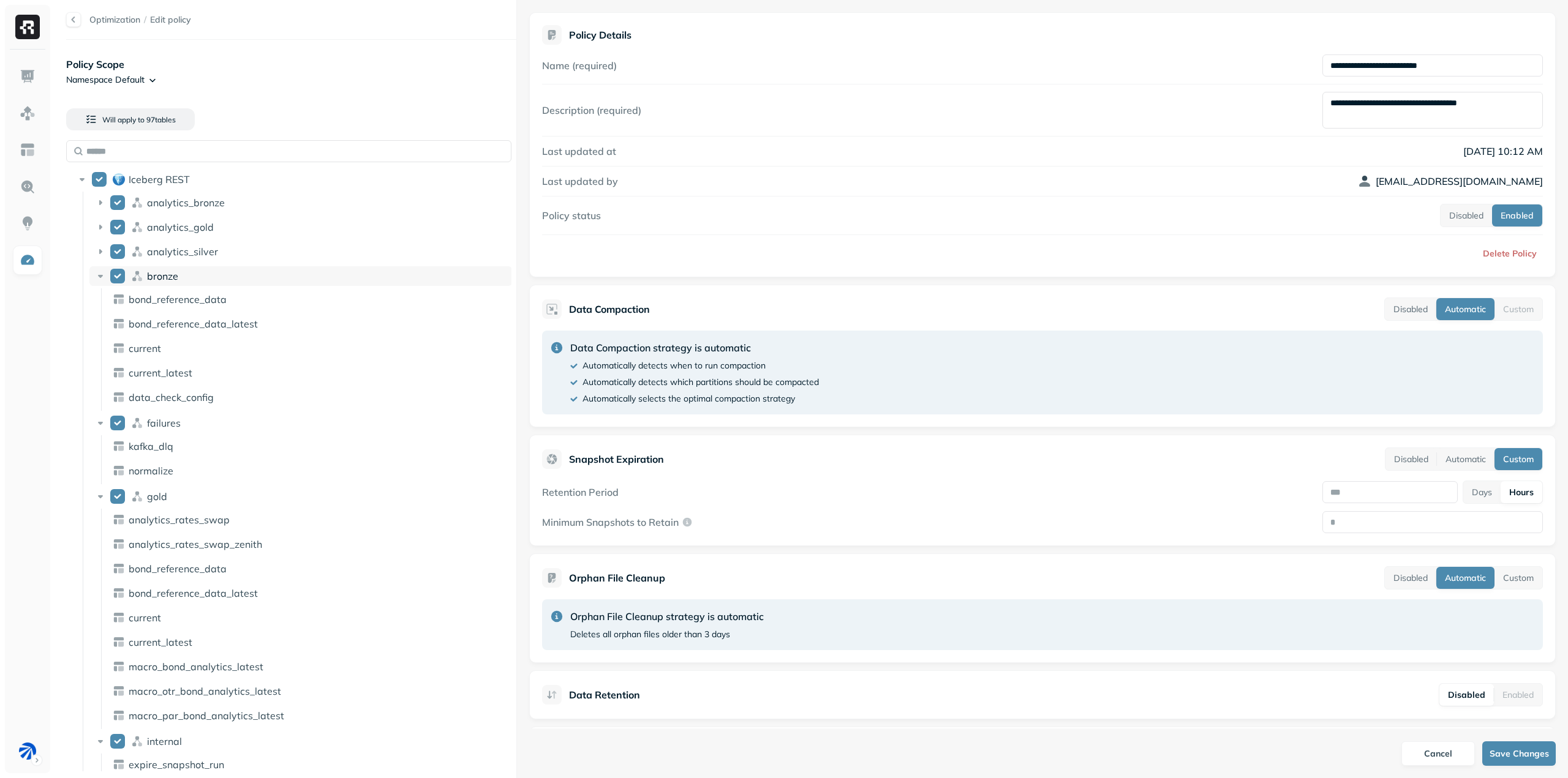
click at [99, 269] on div "bronze" at bounding box center [300, 276] width 422 height 20
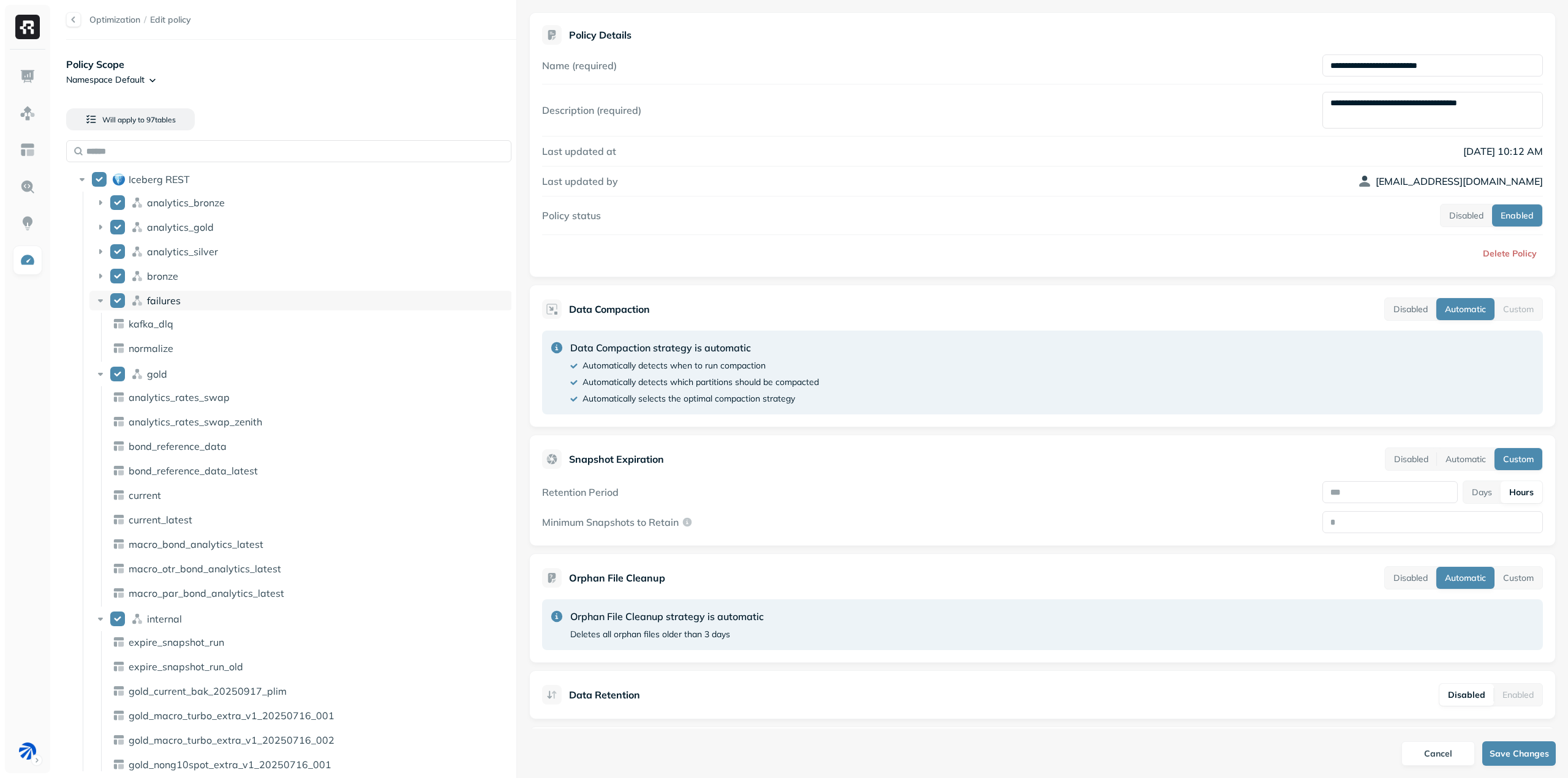
click at [98, 301] on icon at bounding box center [101, 301] width 12 height 12
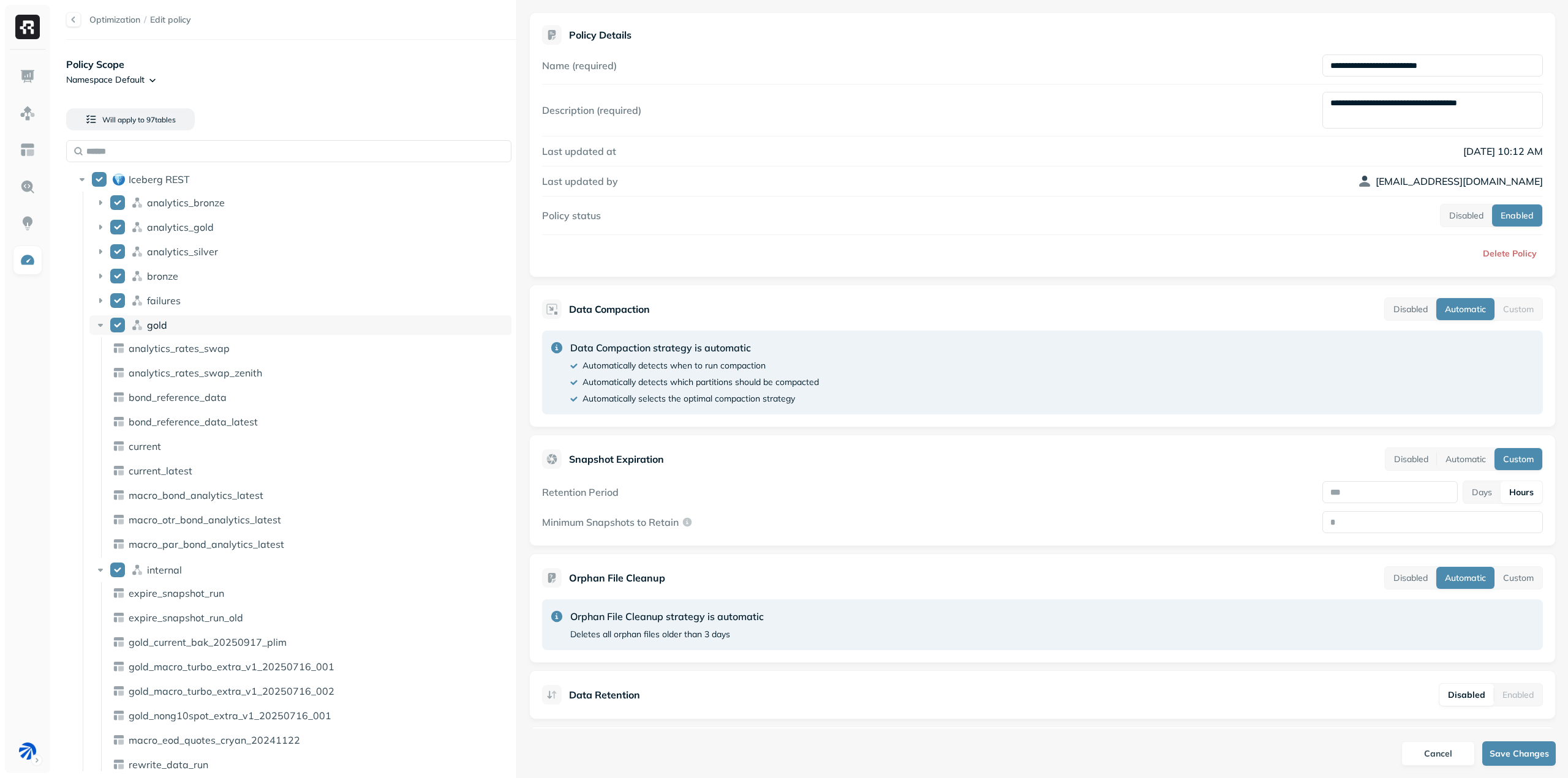
click at [97, 328] on icon at bounding box center [101, 325] width 12 height 12
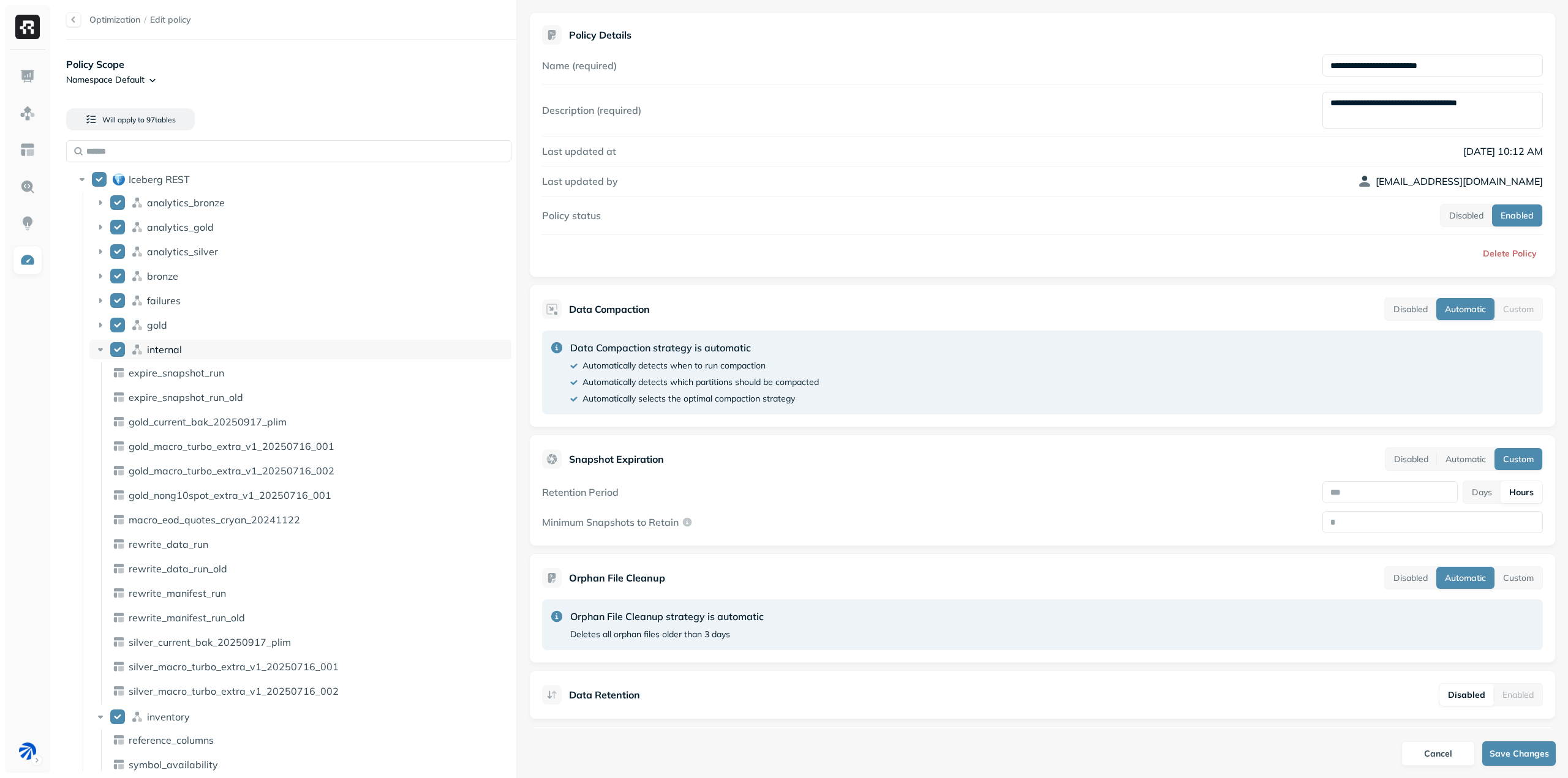
click at [106, 349] on icon at bounding box center [101, 349] width 12 height 12
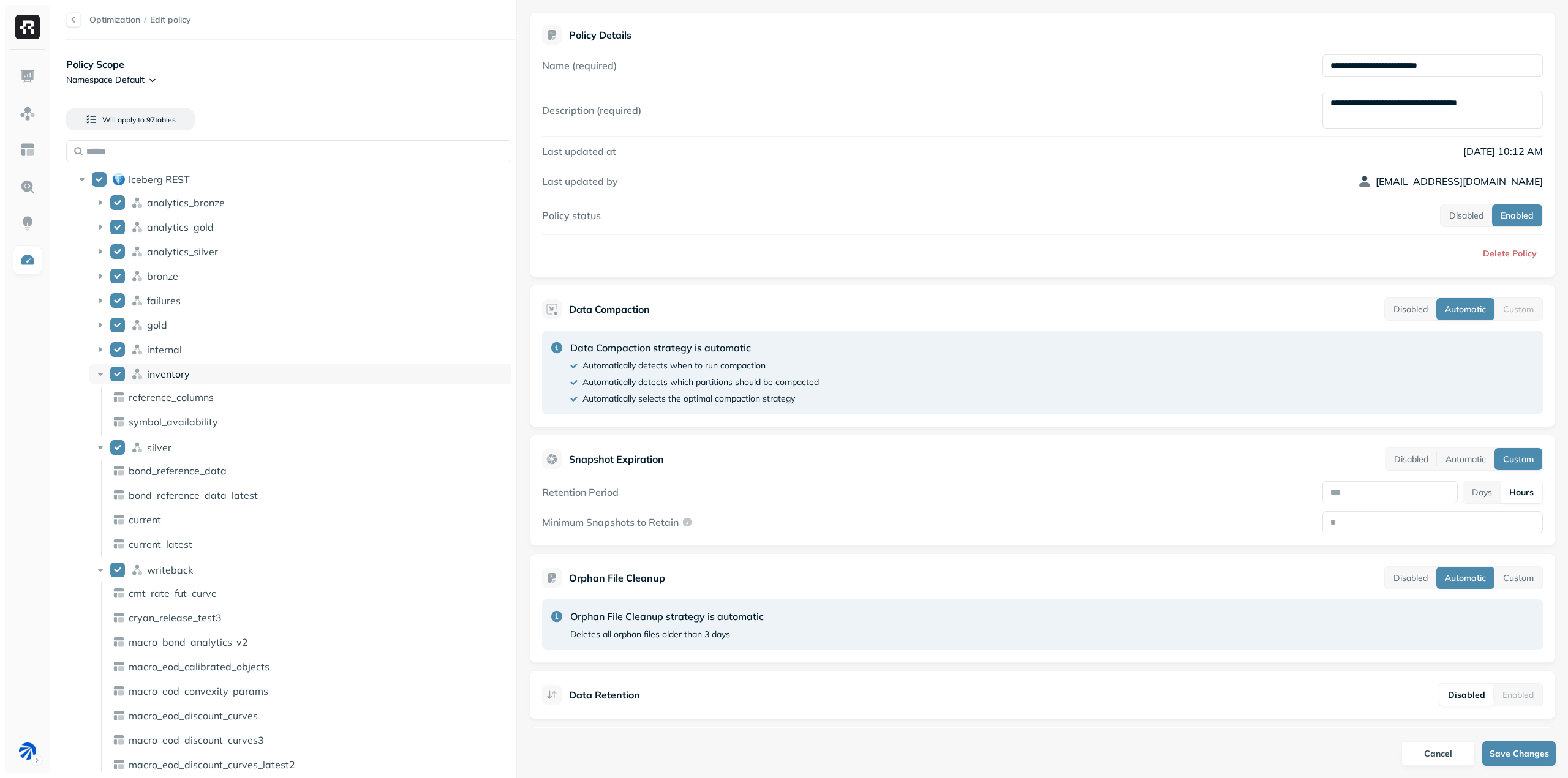
click at [101, 373] on icon at bounding box center [101, 374] width 5 height 3
click at [98, 398] on icon at bounding box center [101, 399] width 12 height 12
click at [100, 420] on icon at bounding box center [101, 423] width 12 height 12
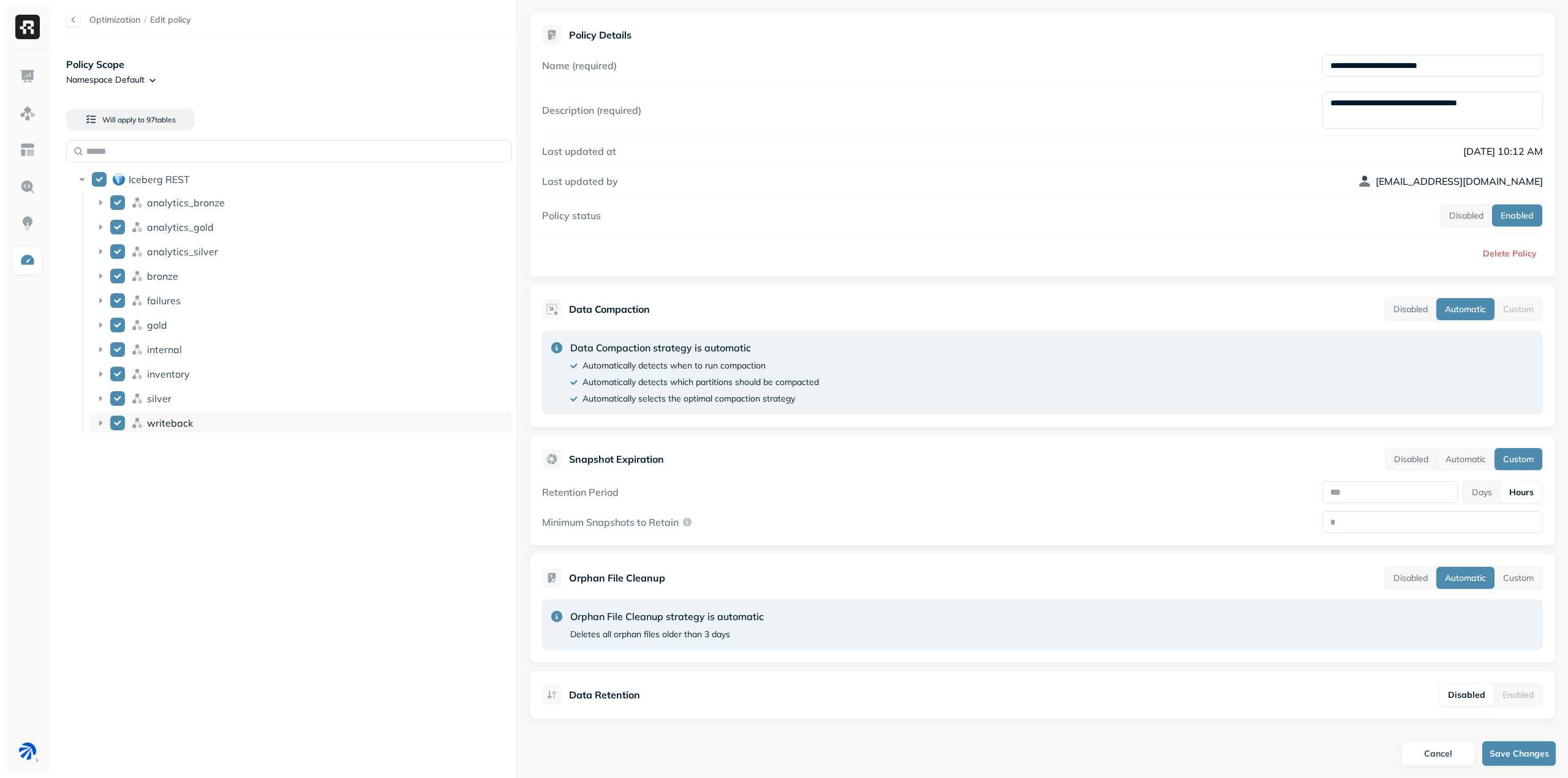
click at [116, 422] on button "writeback" at bounding box center [117, 423] width 15 height 15
click at [124, 370] on button "inventory" at bounding box center [117, 373] width 15 height 15
click at [120, 376] on button "inventory" at bounding box center [117, 373] width 15 height 15
click at [117, 349] on button "internal" at bounding box center [117, 349] width 15 height 15
click at [1533, 762] on button "Save Changes" at bounding box center [1519, 754] width 74 height 24
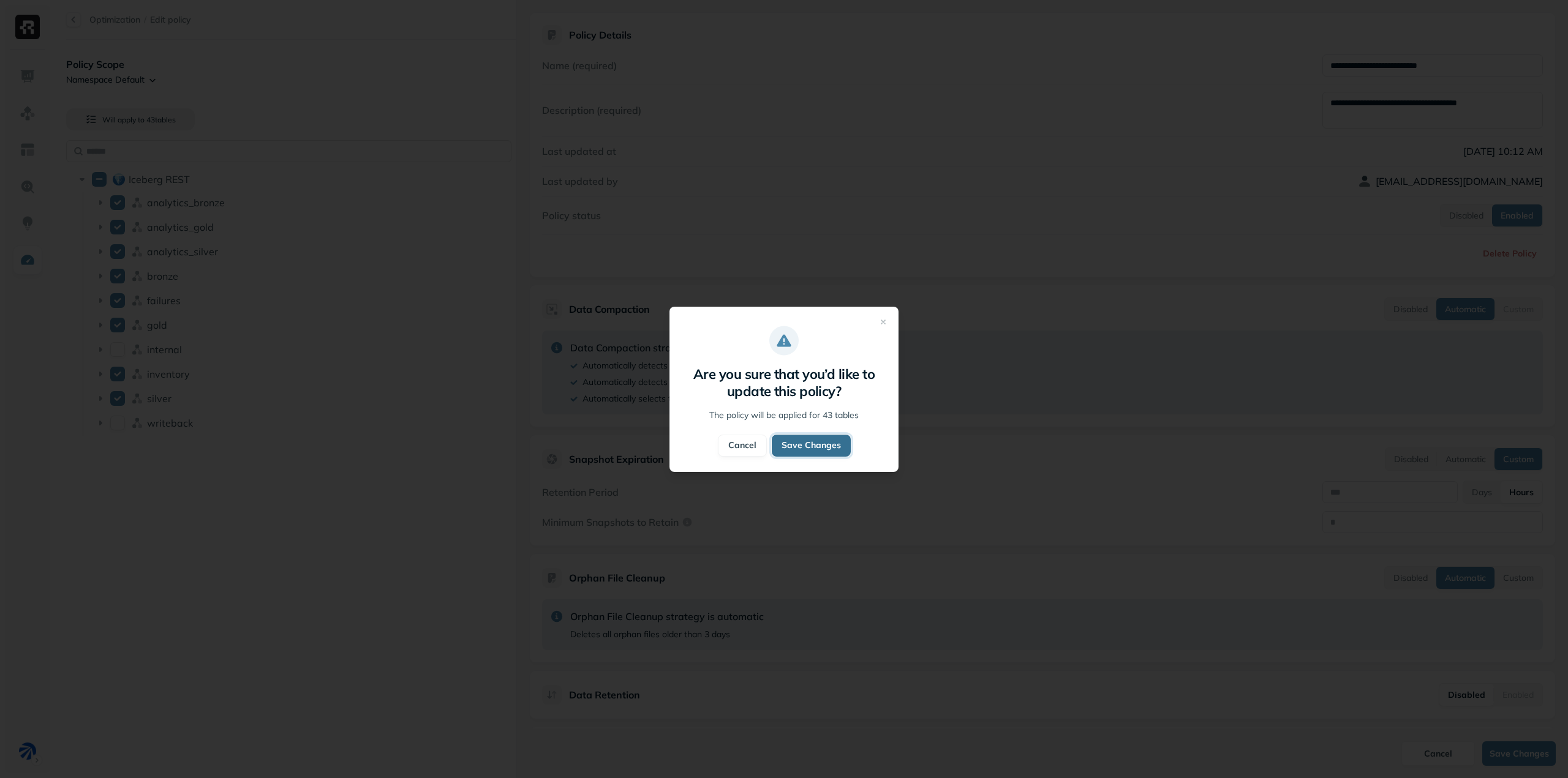
click at [843, 447] on button "Save Changes" at bounding box center [810, 445] width 79 height 22
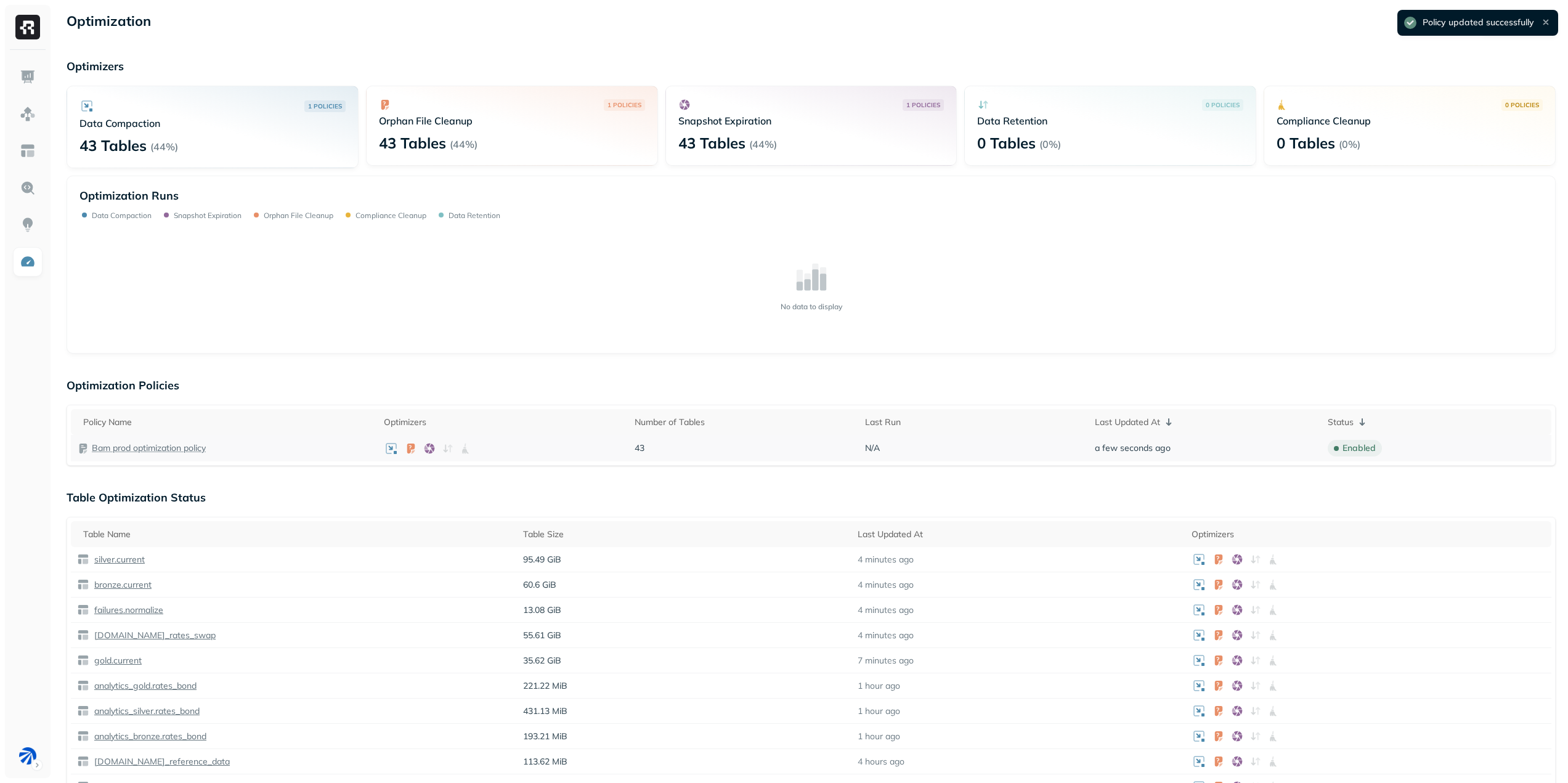
click at [168, 449] on p "Bam prod optimization policy" at bounding box center [148, 447] width 114 height 11
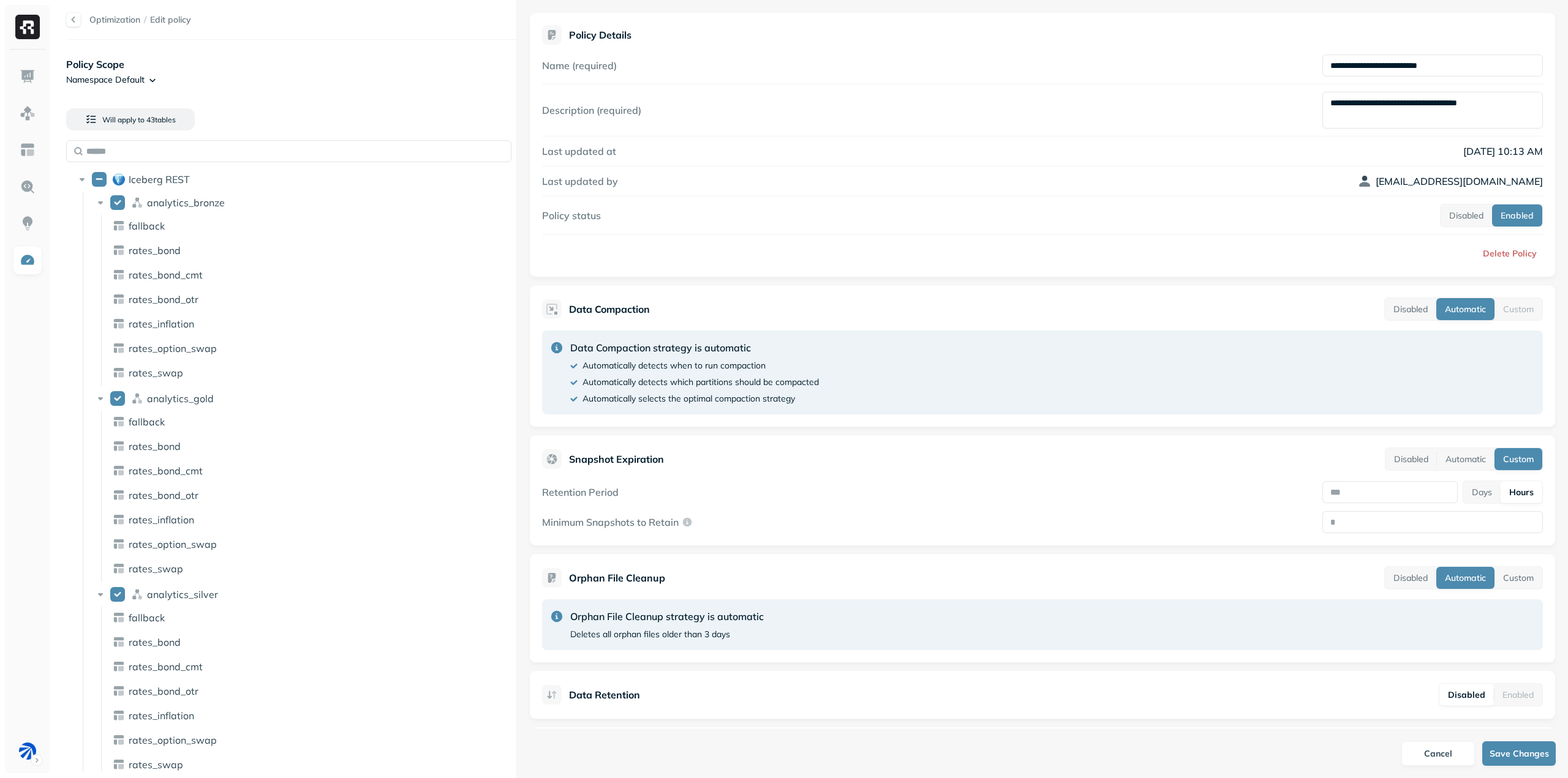
click at [78, 20] on div at bounding box center [73, 19] width 15 height 15
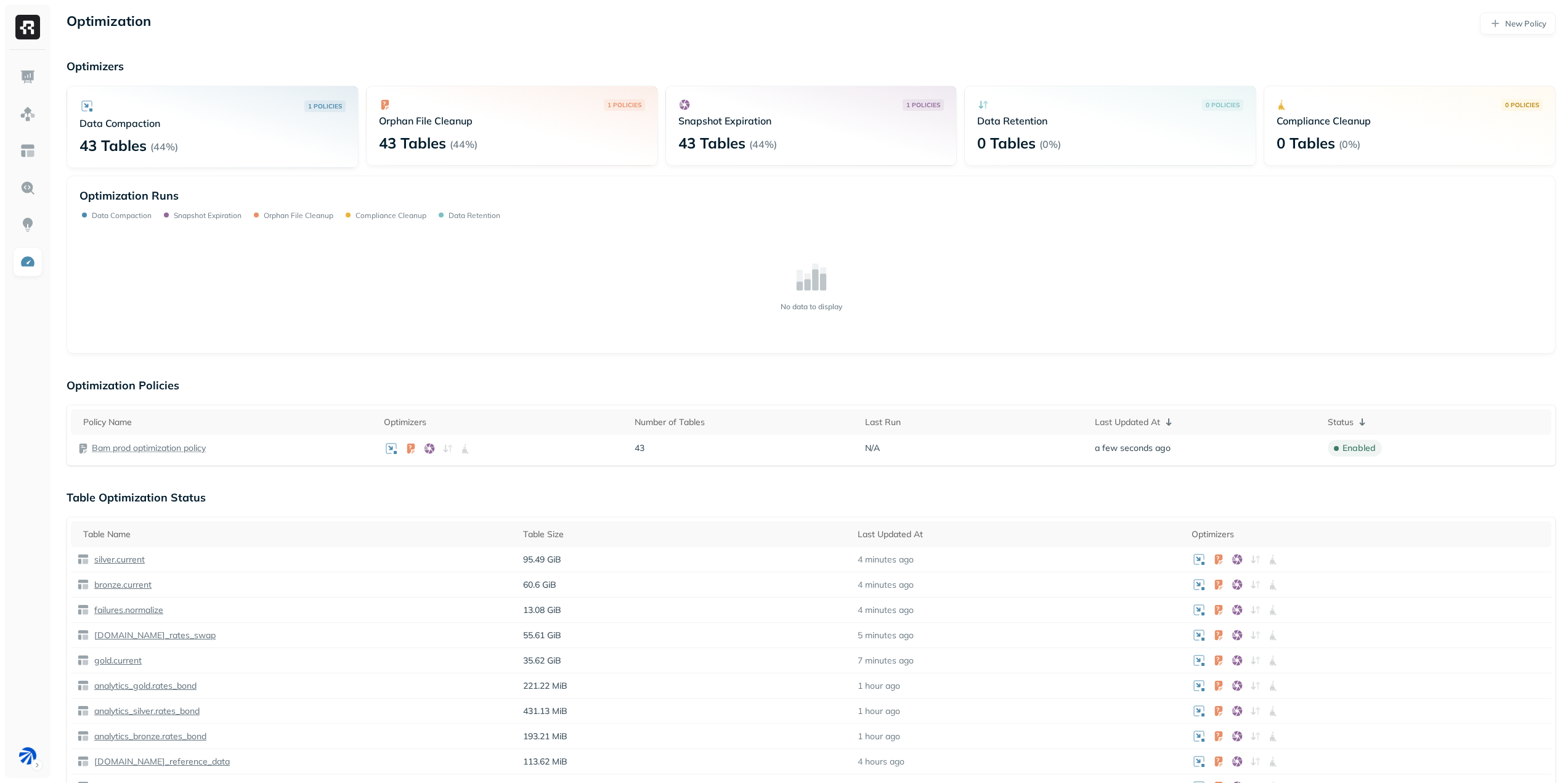
click at [457, 356] on div "Optimization New Policy Optimizers 1 POLICIES Data Compaction 43 Tables ( 44% )…" at bounding box center [811, 606] width 1514 height 1212
click at [493, 285] on div "No data to display" at bounding box center [811, 285] width 1463 height 111
click at [191, 449] on p "Bam prod optimization policy" at bounding box center [148, 447] width 114 height 11
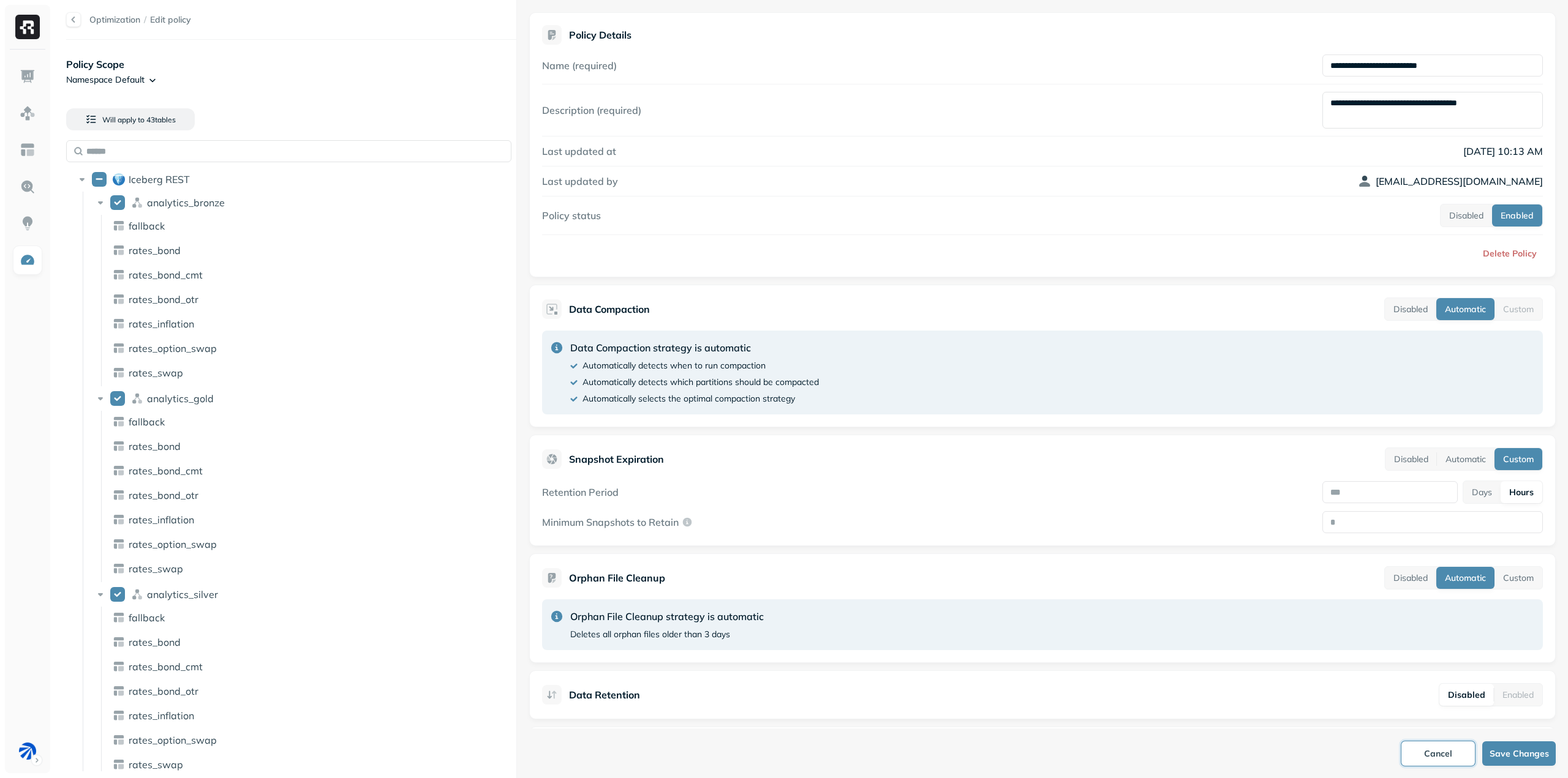
click at [1436, 751] on button "Cancel" at bounding box center [1437, 754] width 74 height 24
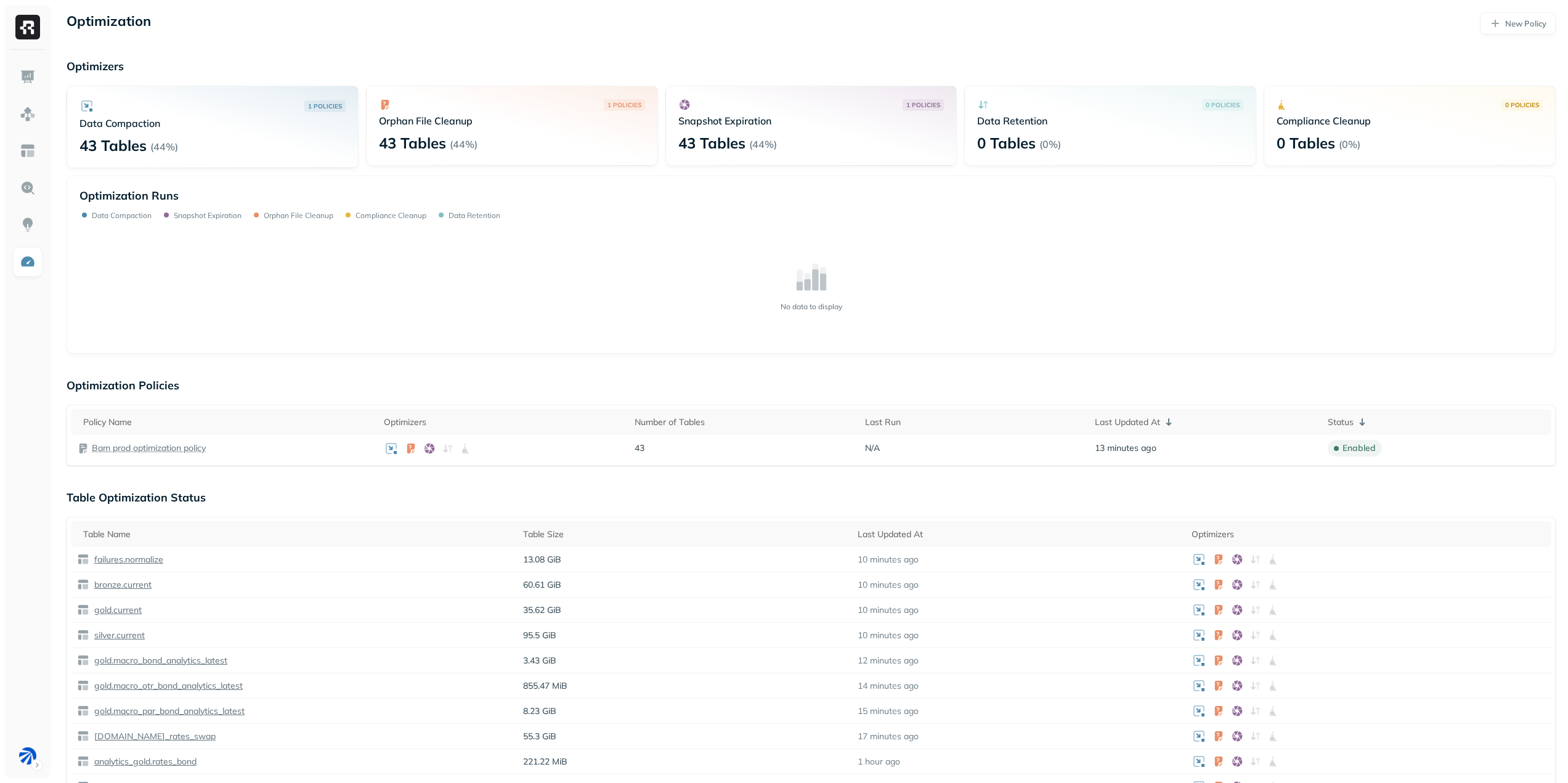
click at [575, 484] on div "Optimization New Policy Optimizers 1 POLICIES Data Compaction 43 Tables ( 44% )…" at bounding box center [811, 606] width 1514 height 1212
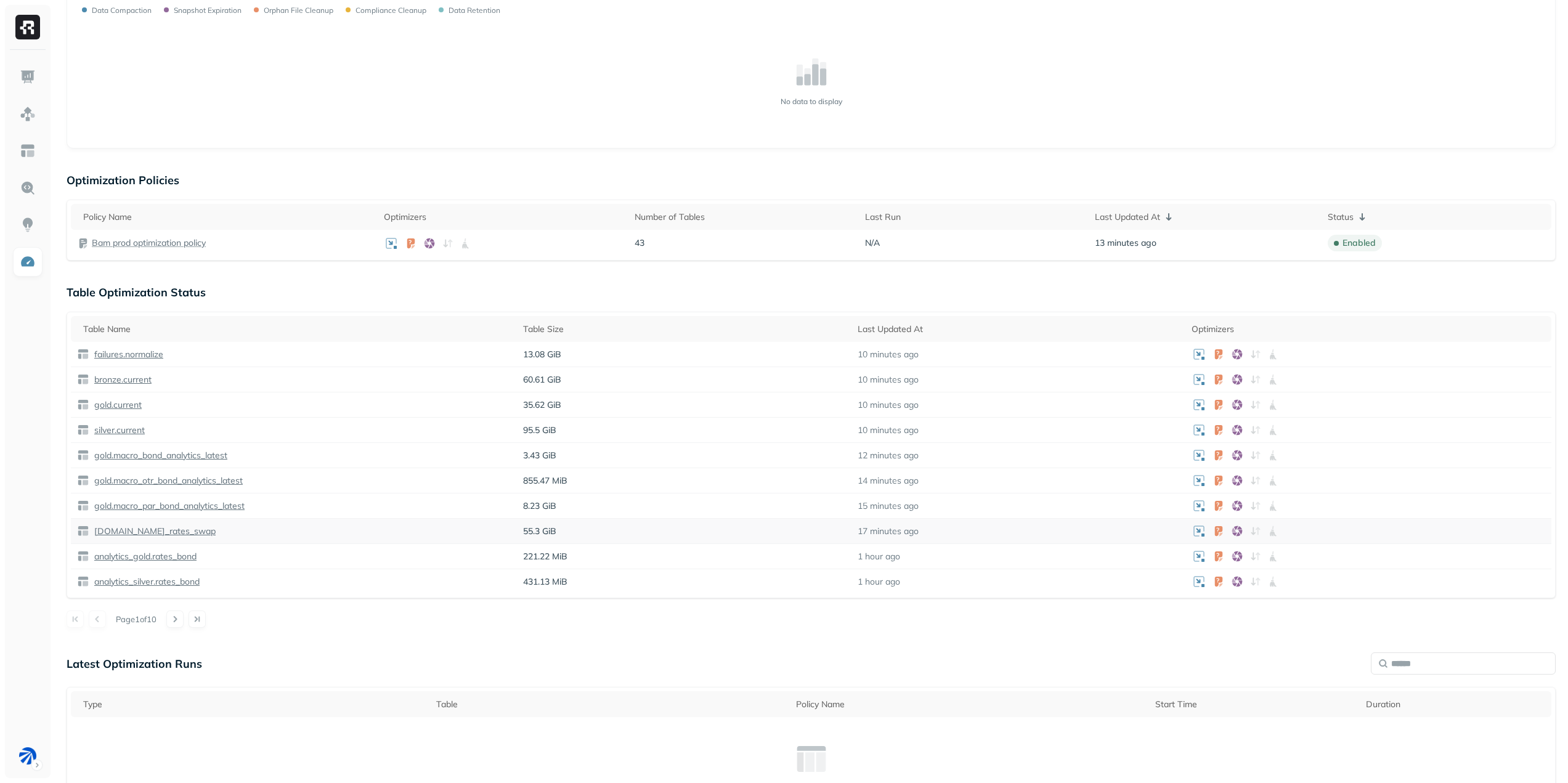
scroll to position [103, 0]
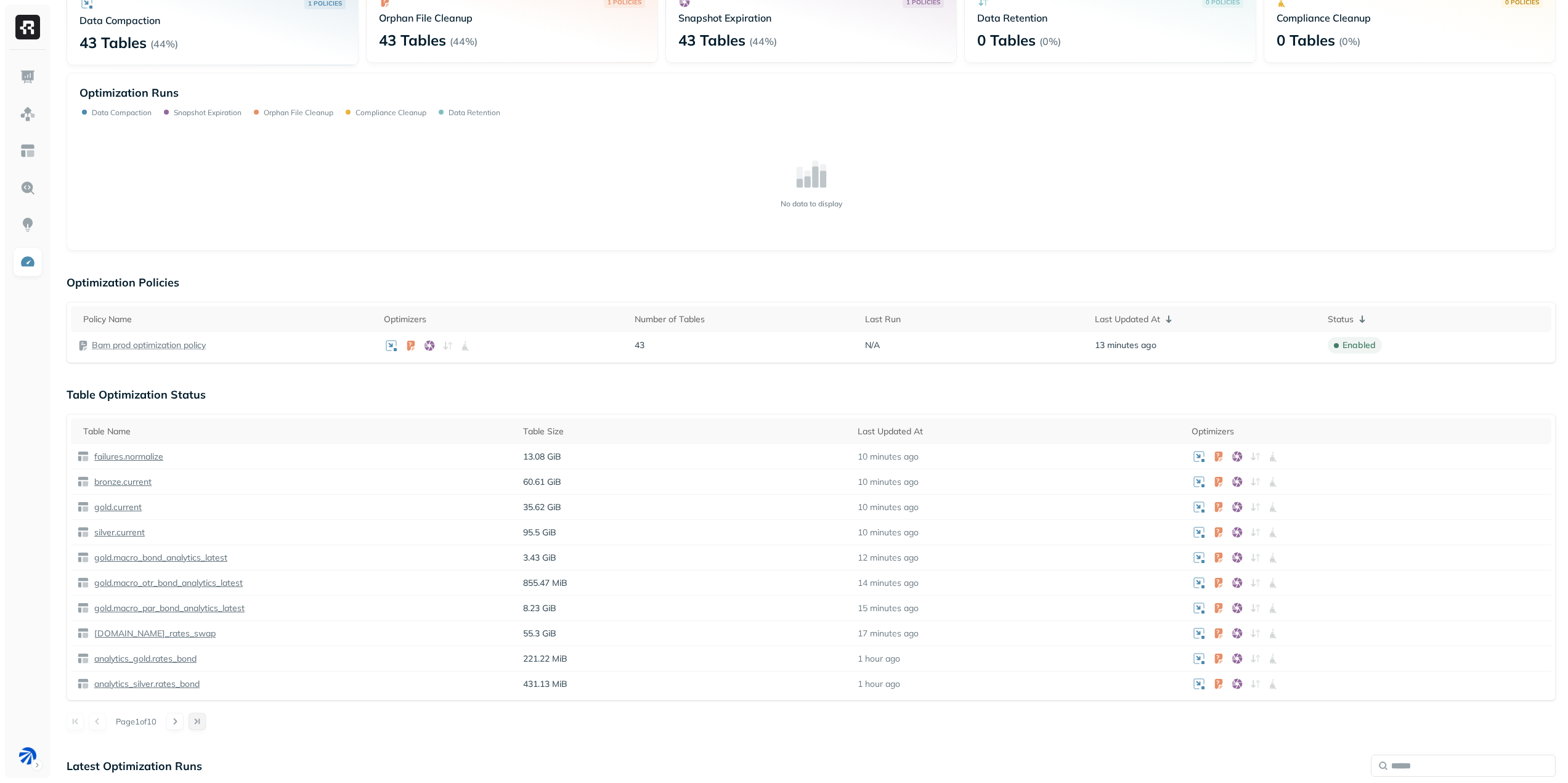
click at [203, 721] on button at bounding box center [197, 721] width 17 height 17
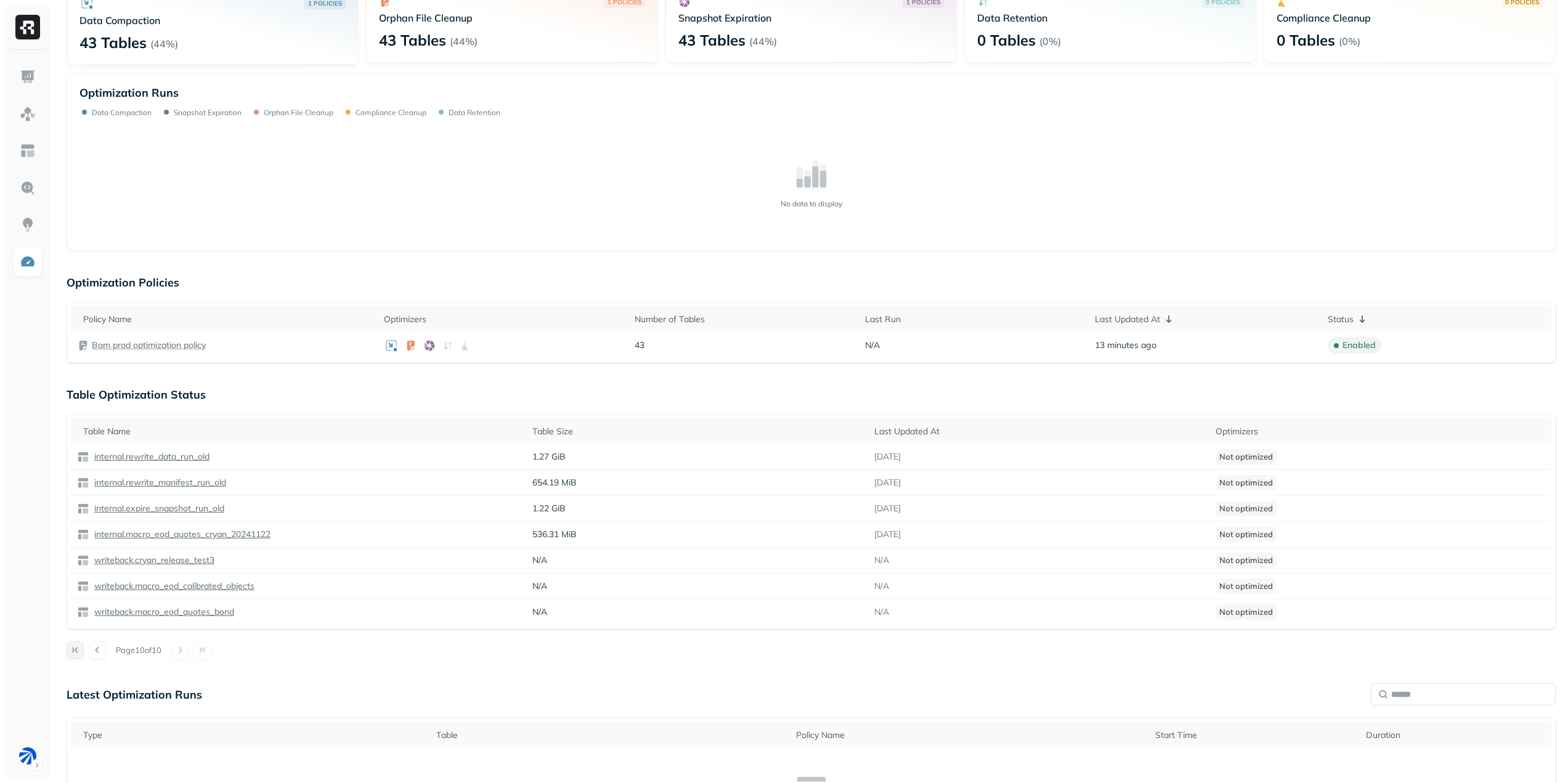
click at [72, 647] on button at bounding box center [75, 650] width 17 height 17
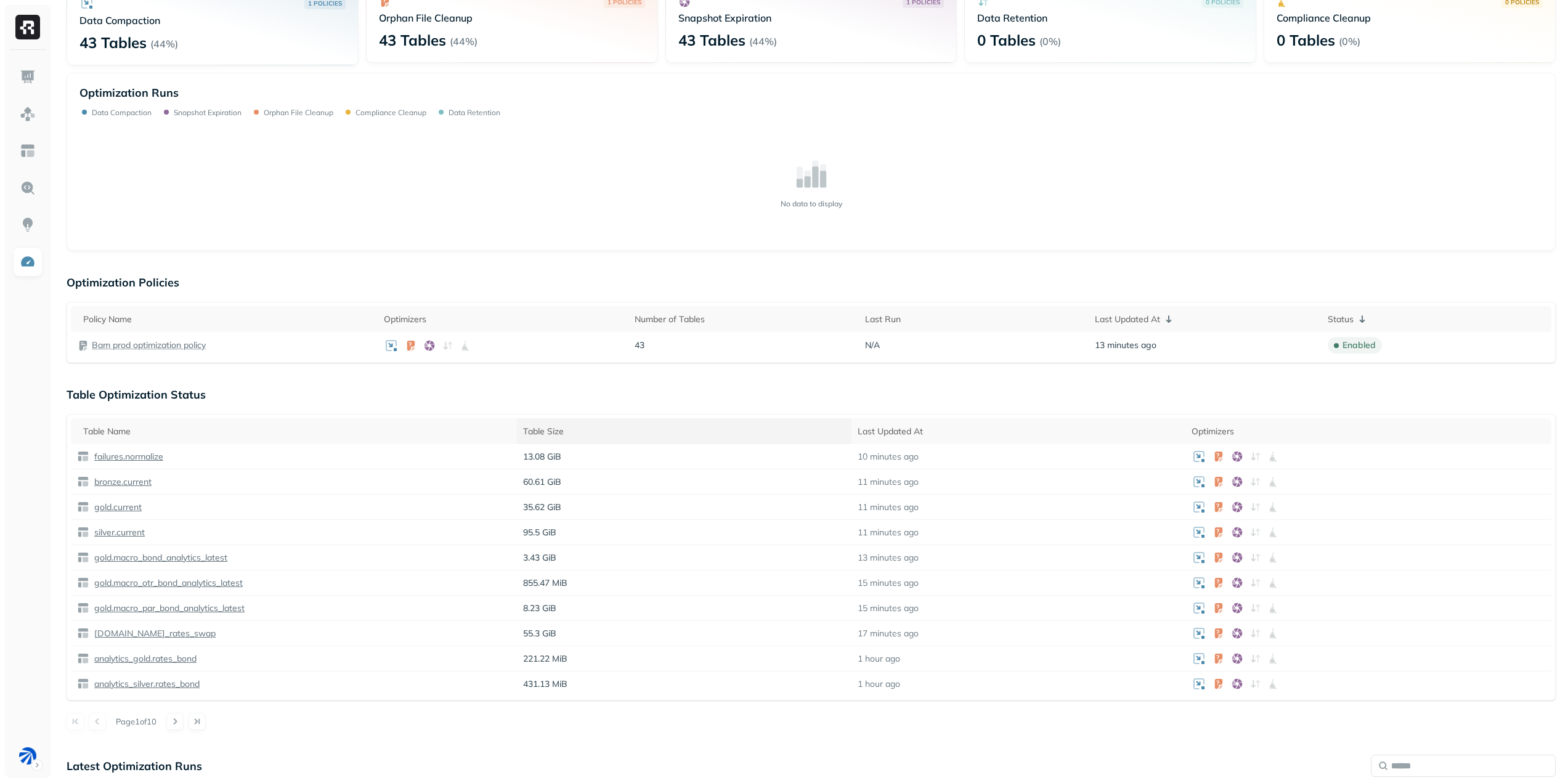
click at [557, 429] on div "Table Size" at bounding box center [684, 431] width 322 height 11
click at [341, 514] on td "analytics_bronze.rates_swap" at bounding box center [294, 507] width 447 height 25
